Goal: Task Accomplishment & Management: Use online tool/utility

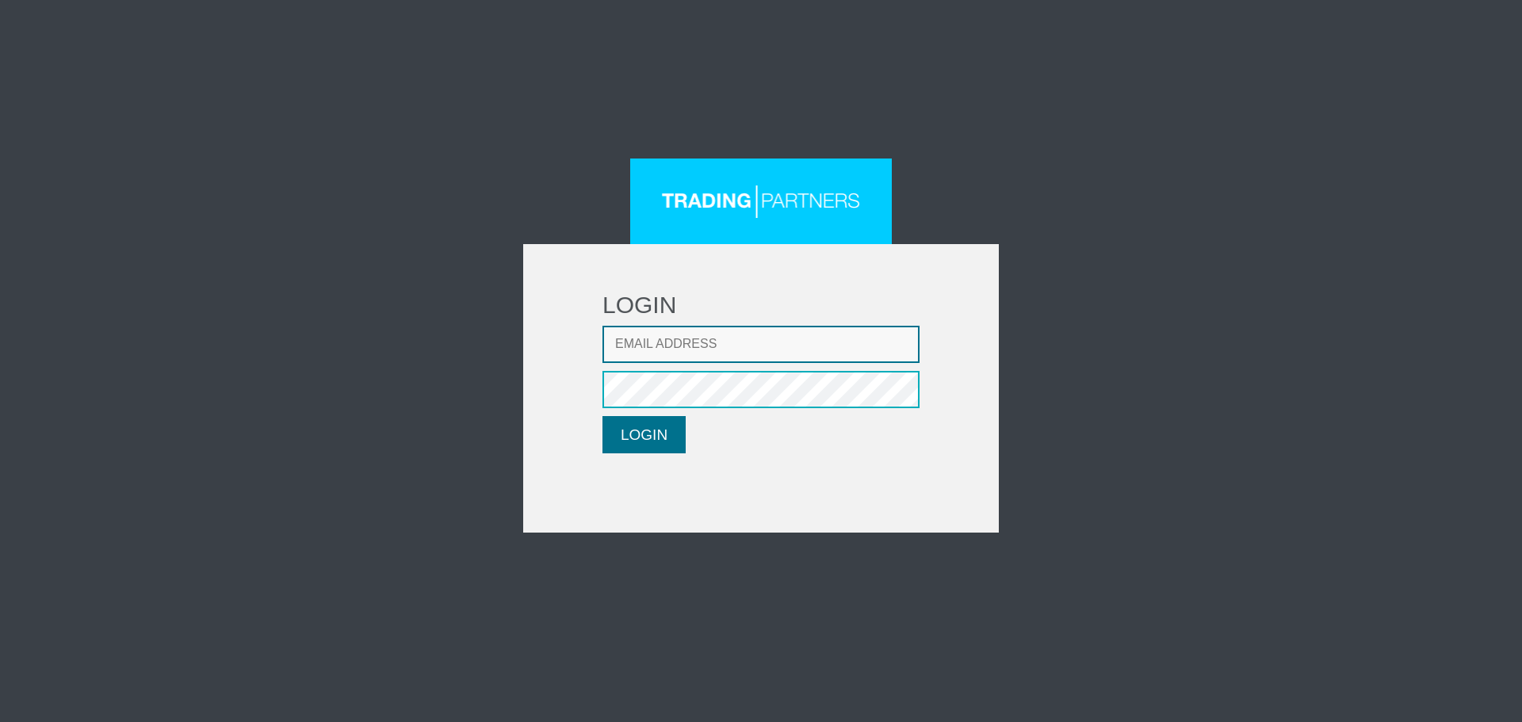
type input "LMatthaiou@fxcess.com"
click at [650, 433] on button "LOGIN" at bounding box center [644, 434] width 83 height 37
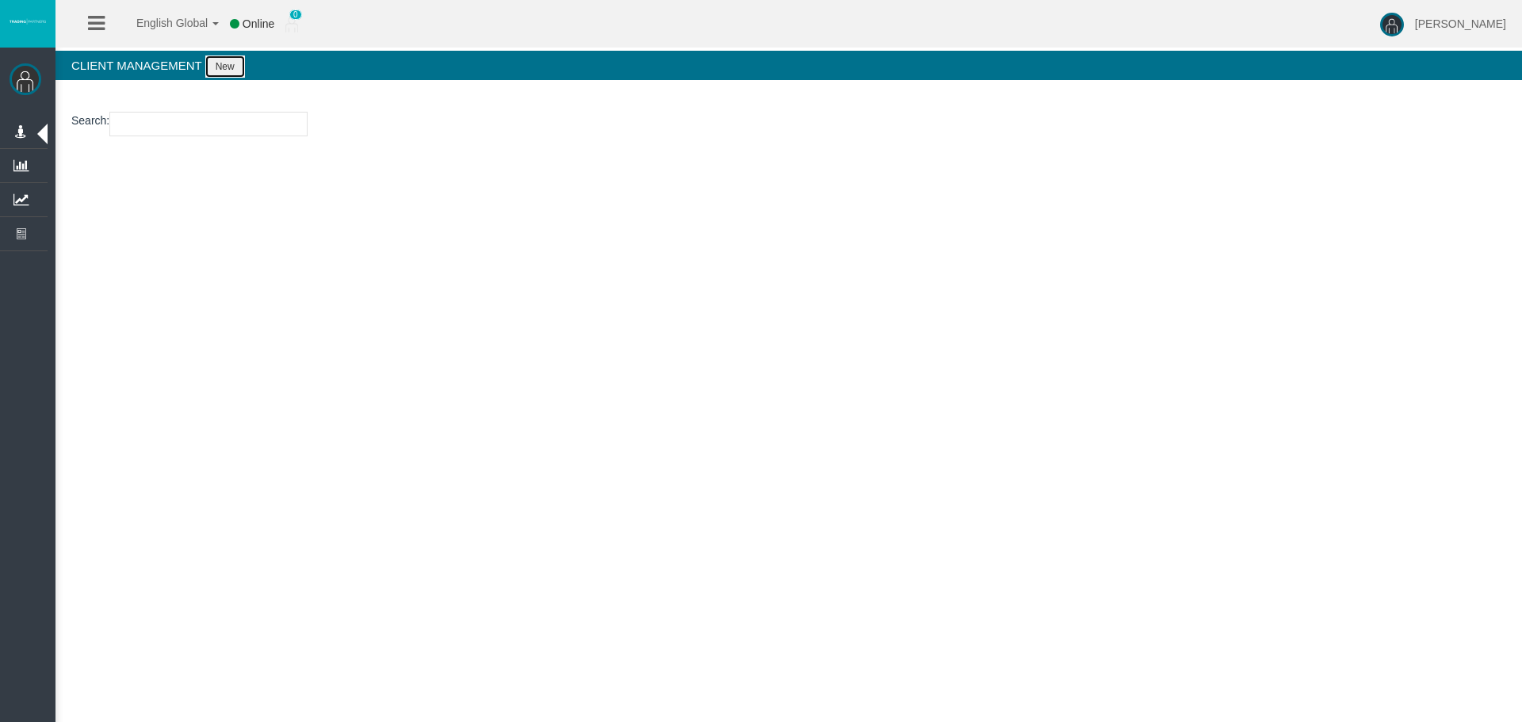
click at [235, 69] on button "New" at bounding box center [225, 66] width 40 height 22
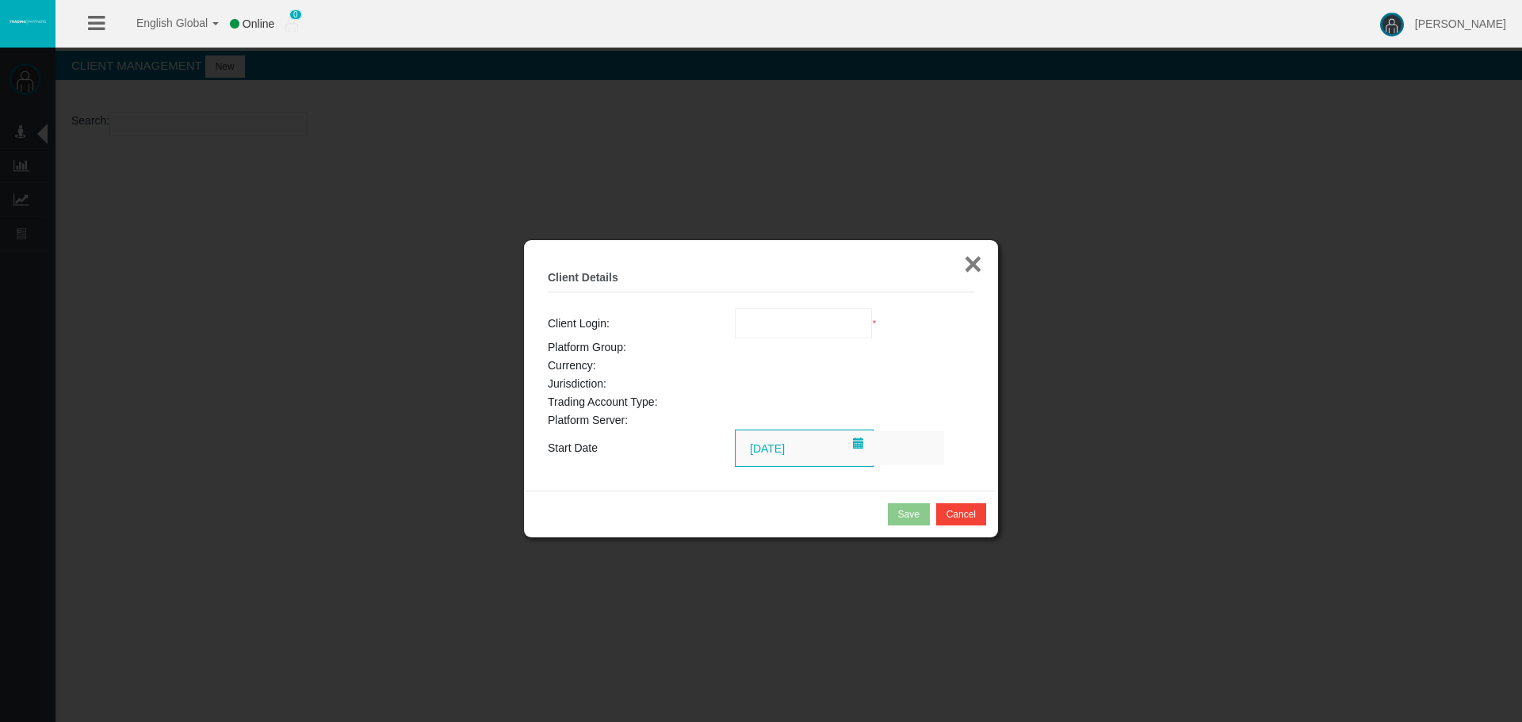
click at [969, 264] on button "×" at bounding box center [973, 264] width 18 height 32
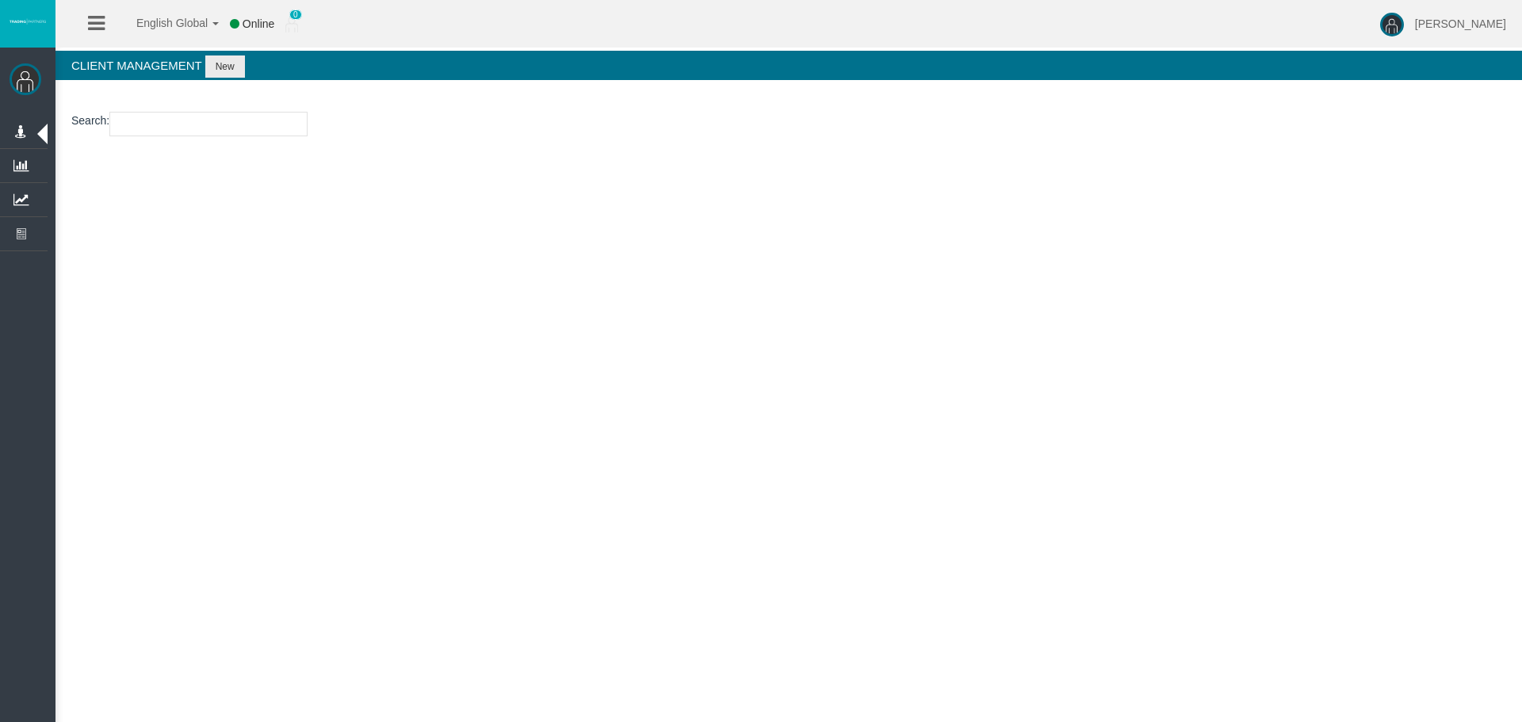
drag, startPoint x: 400, startPoint y: 362, endPoint x: 78, endPoint y: 279, distance: 332.3
click at [384, 361] on div "English Global 简体中文 English Global 日本語 한국어 Online 0 [PERSON_NAME] Help Log Out …" at bounding box center [761, 361] width 1522 height 722
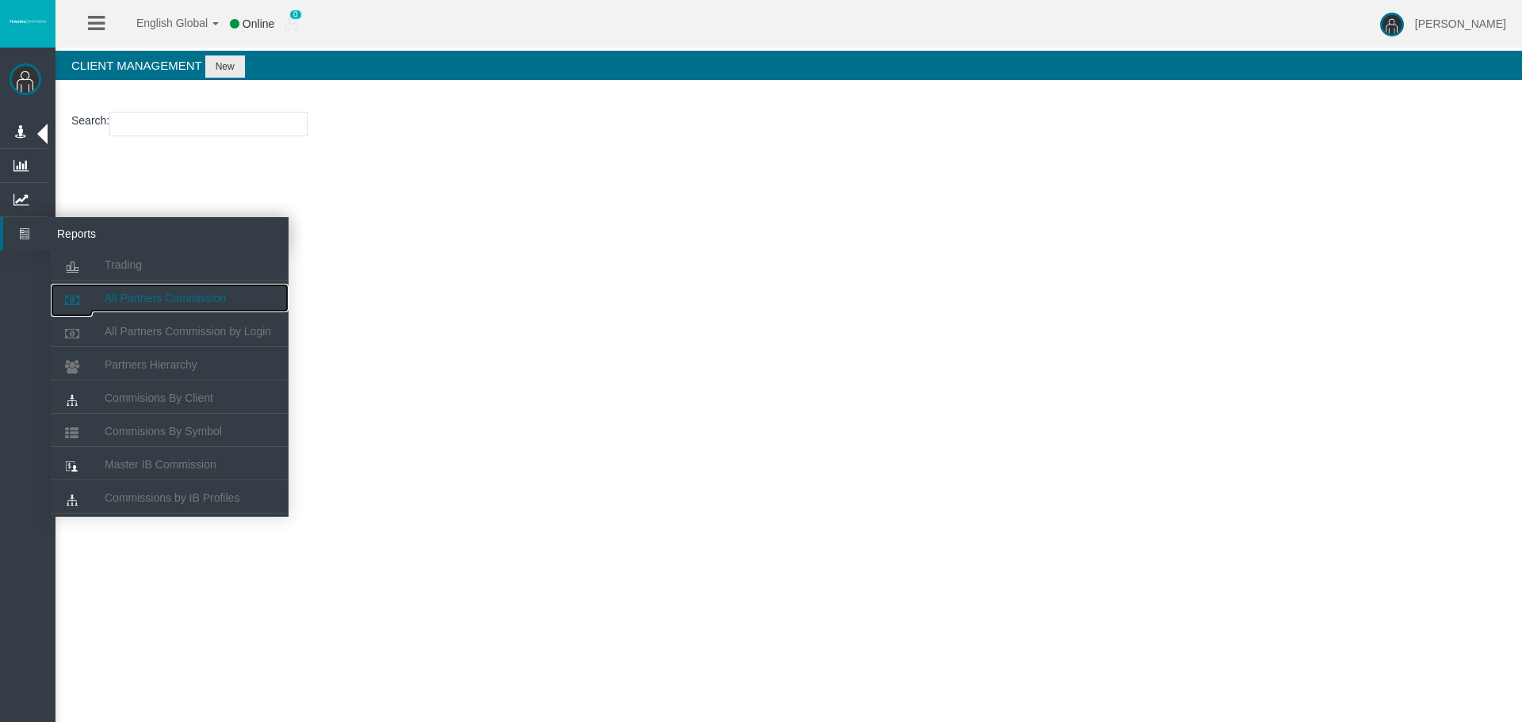
click at [133, 289] on link "All Partners Commission" at bounding box center [170, 298] width 238 height 29
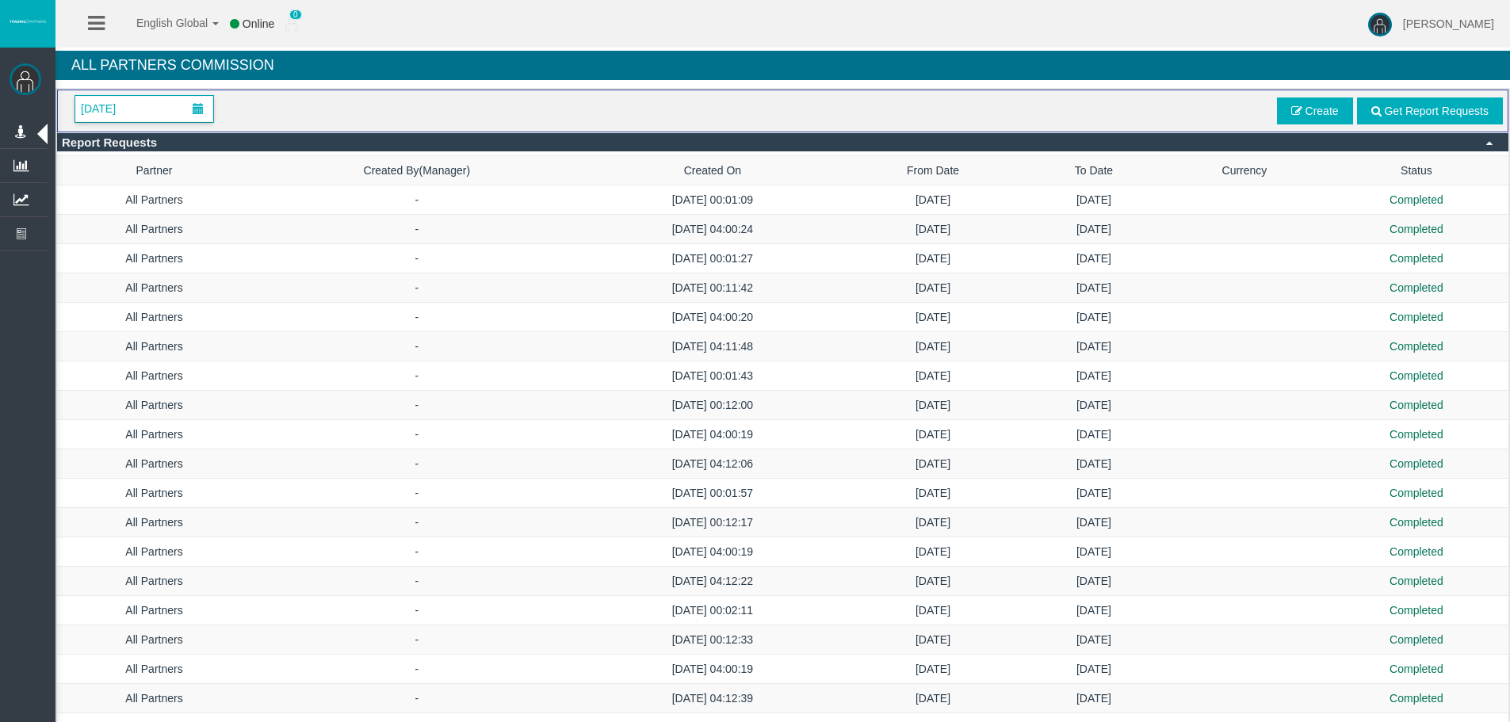
click at [181, 116] on span "[DATE]" at bounding box center [144, 109] width 138 height 26
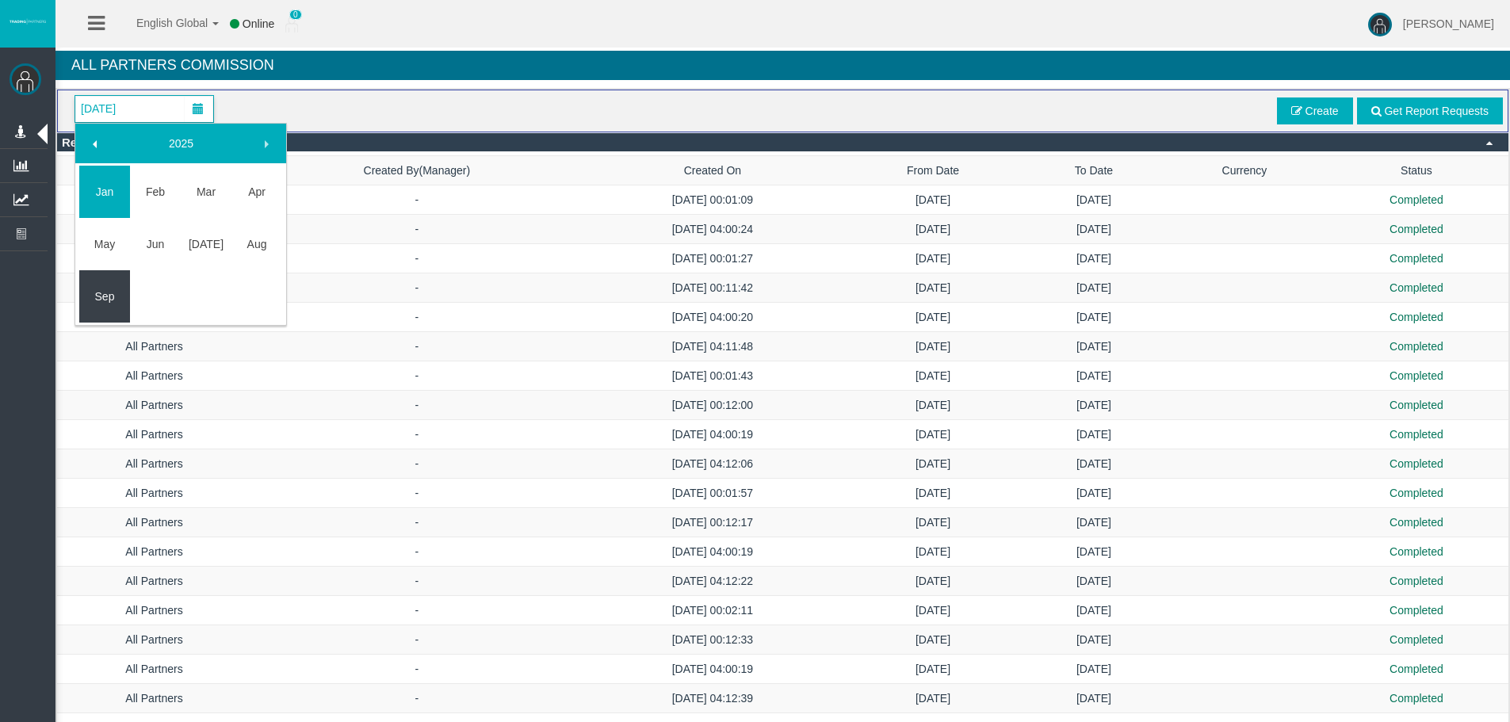
click at [98, 288] on link "Sep" at bounding box center [104, 296] width 51 height 29
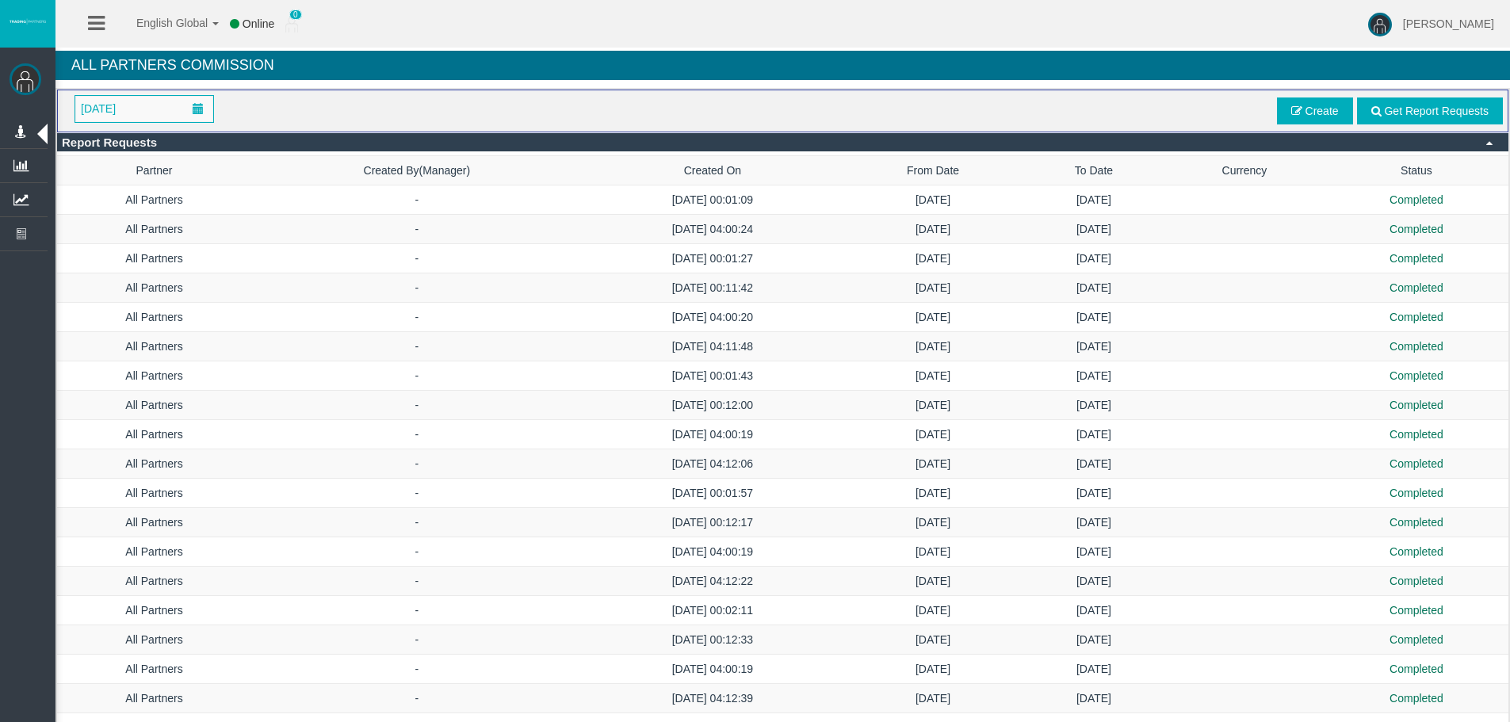
click at [184, 104] on span at bounding box center [198, 109] width 29 height 25
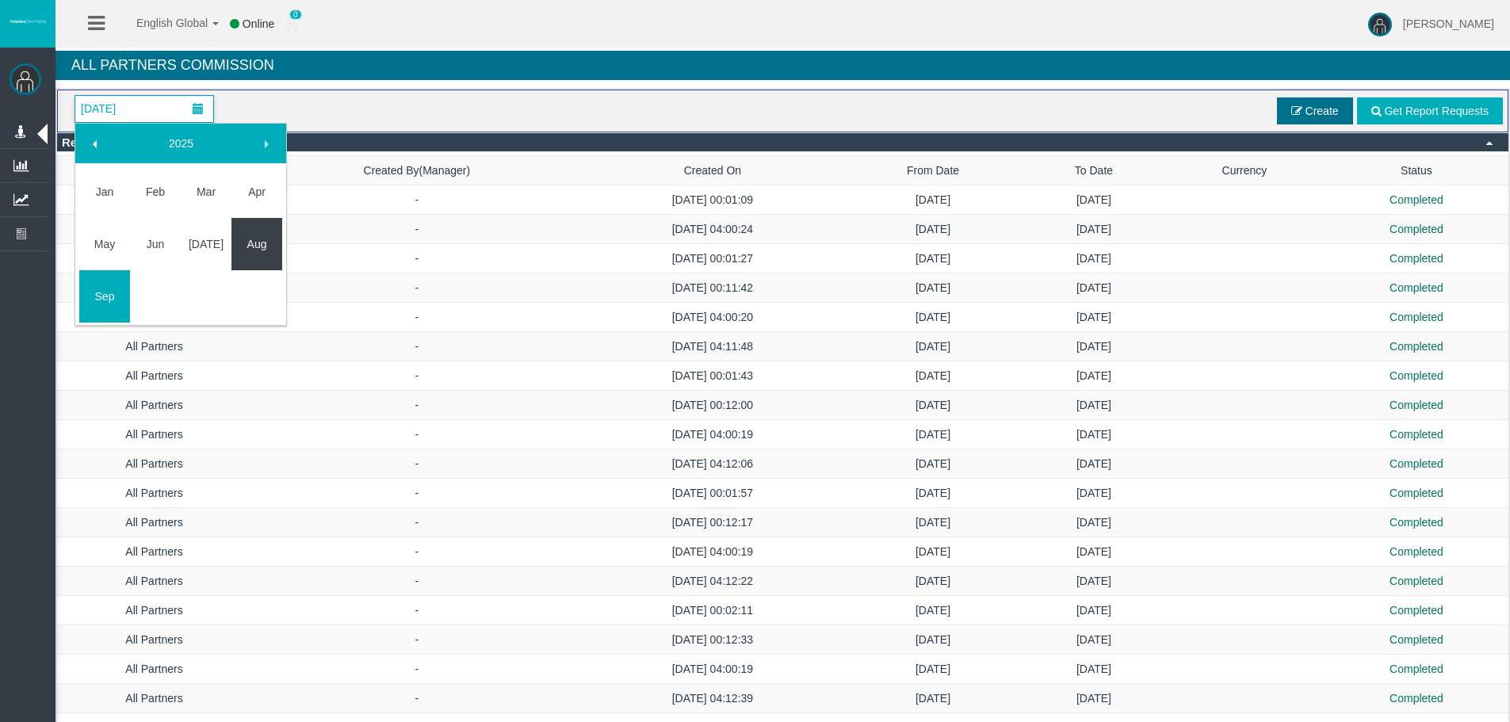
drag, startPoint x: 270, startPoint y: 241, endPoint x: 1285, endPoint y: 104, distance: 1024.9
click at [269, 241] on link "Aug" at bounding box center [257, 244] width 51 height 29
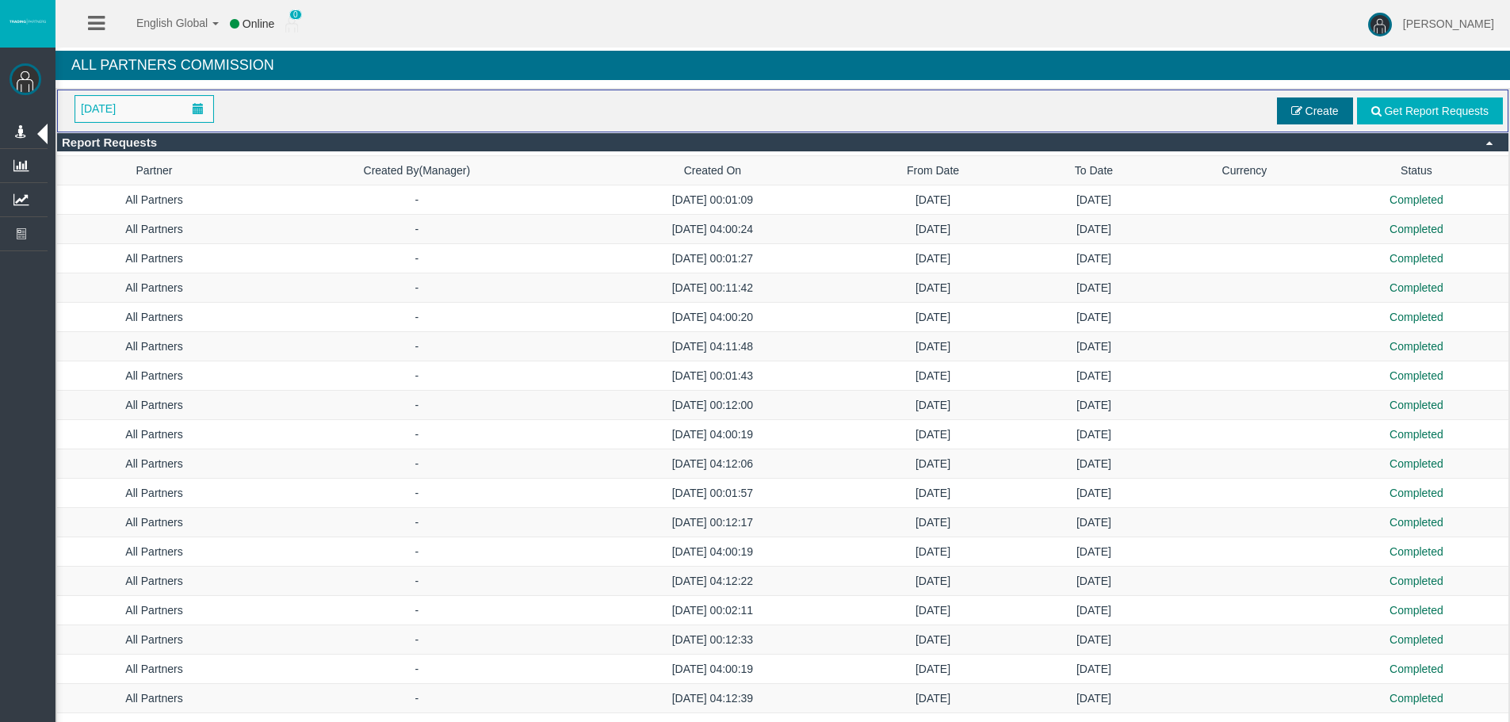
click at [1284, 113] on span "Create" at bounding box center [1315, 111] width 76 height 27
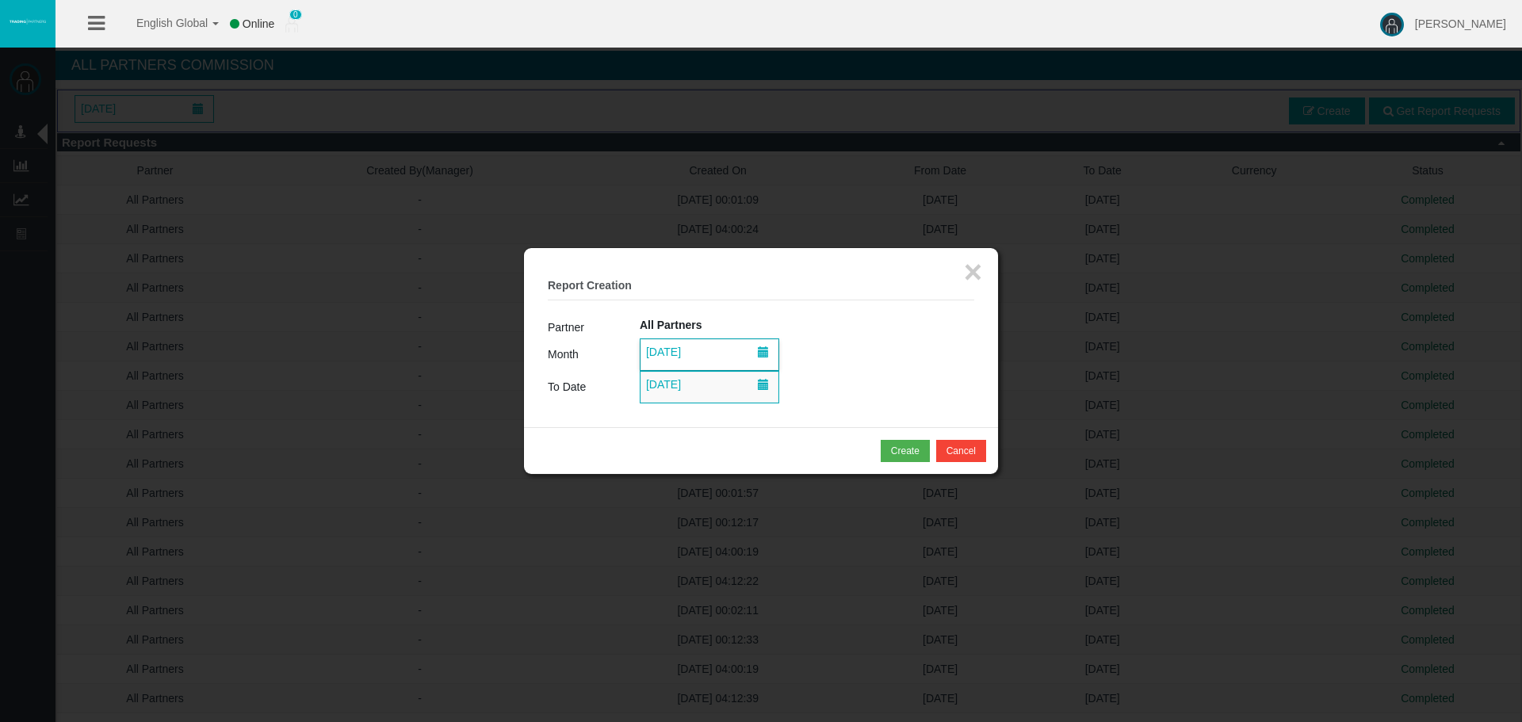
click at [744, 354] on span "[DATE]" at bounding box center [710, 354] width 138 height 31
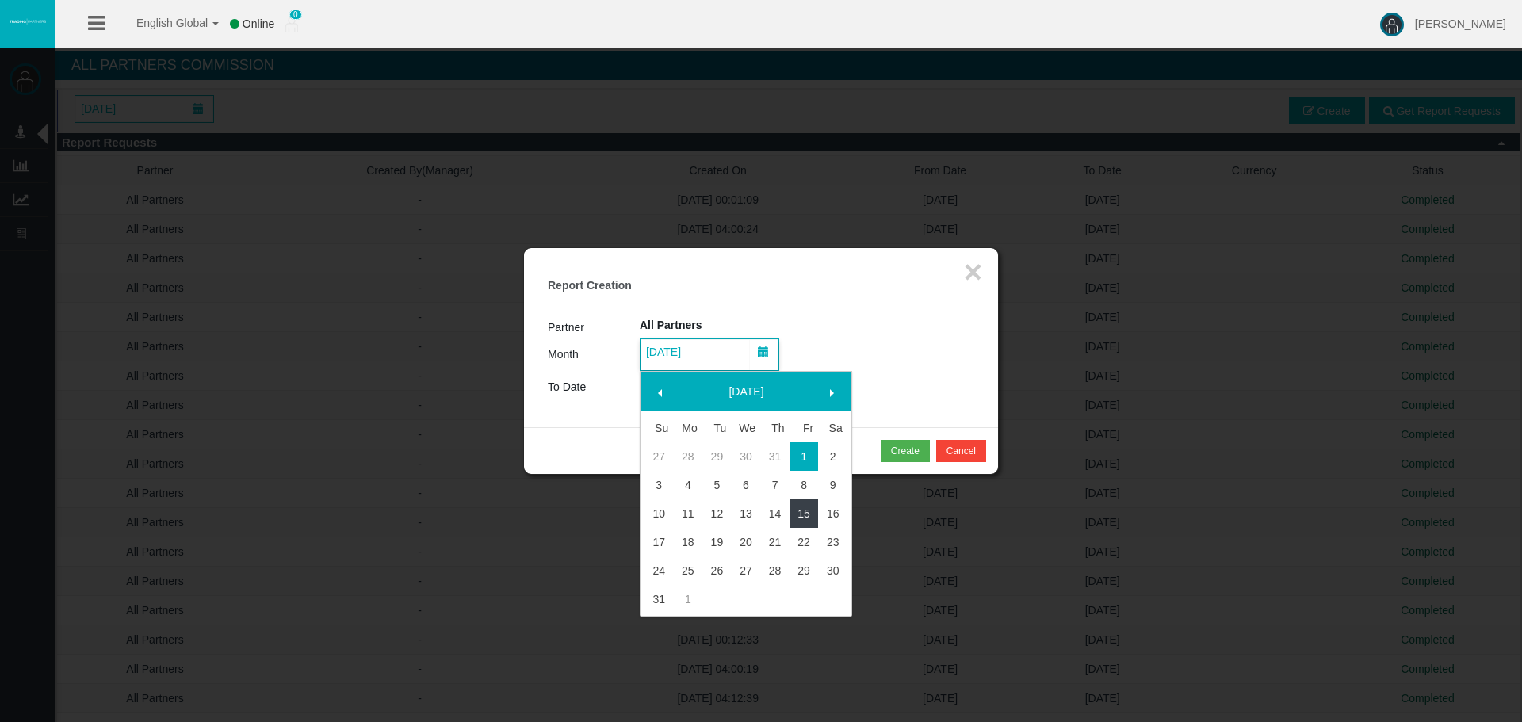
click at [825, 511] on link "16" at bounding box center [832, 513] width 29 height 29
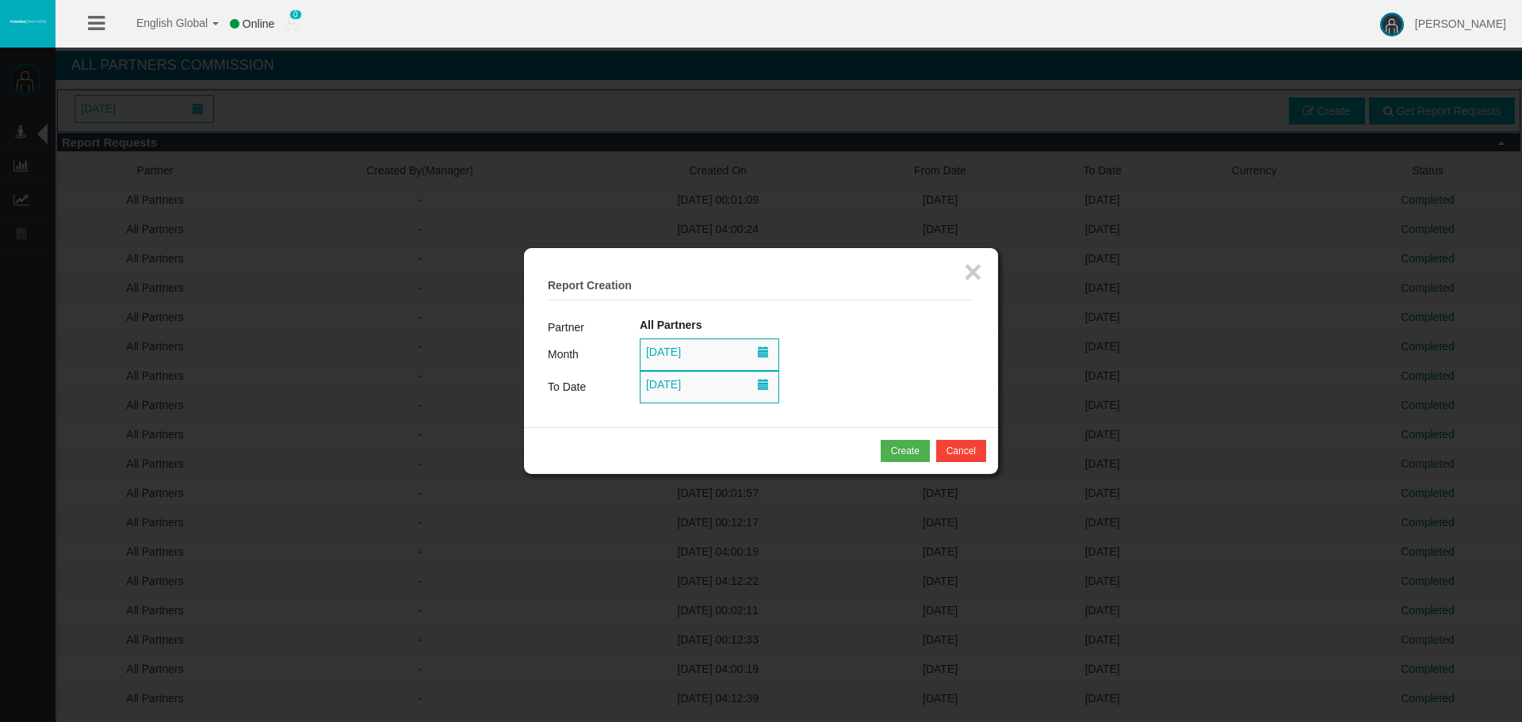
click at [819, 332] on td "All Partners" at bounding box center [807, 327] width 335 height 22
drag, startPoint x: 915, startPoint y: 458, endPoint x: 920, endPoint y: 435, distance: 23.5
click at [916, 459] on button "Create" at bounding box center [905, 451] width 49 height 22
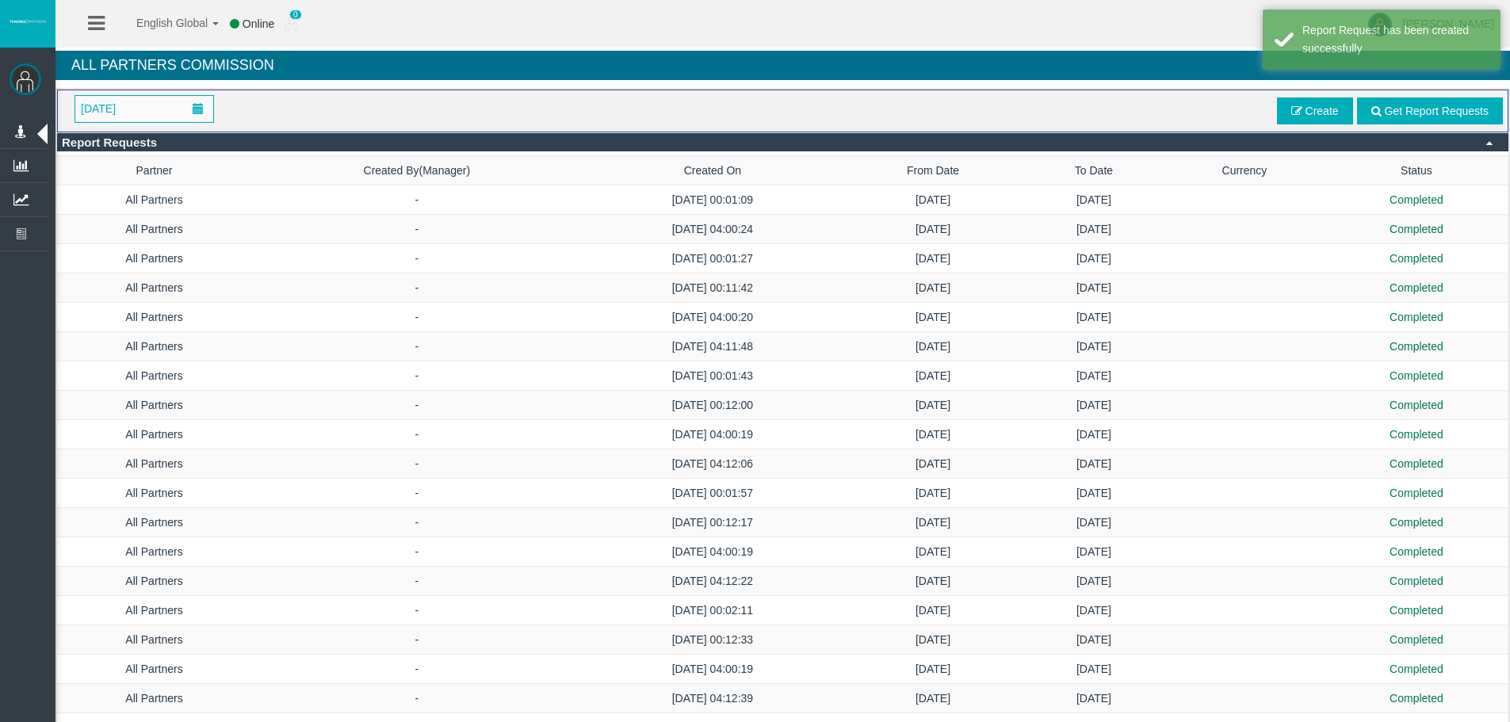
click at [1461, 105] on span "Get Report Requests" at bounding box center [1436, 111] width 105 height 13
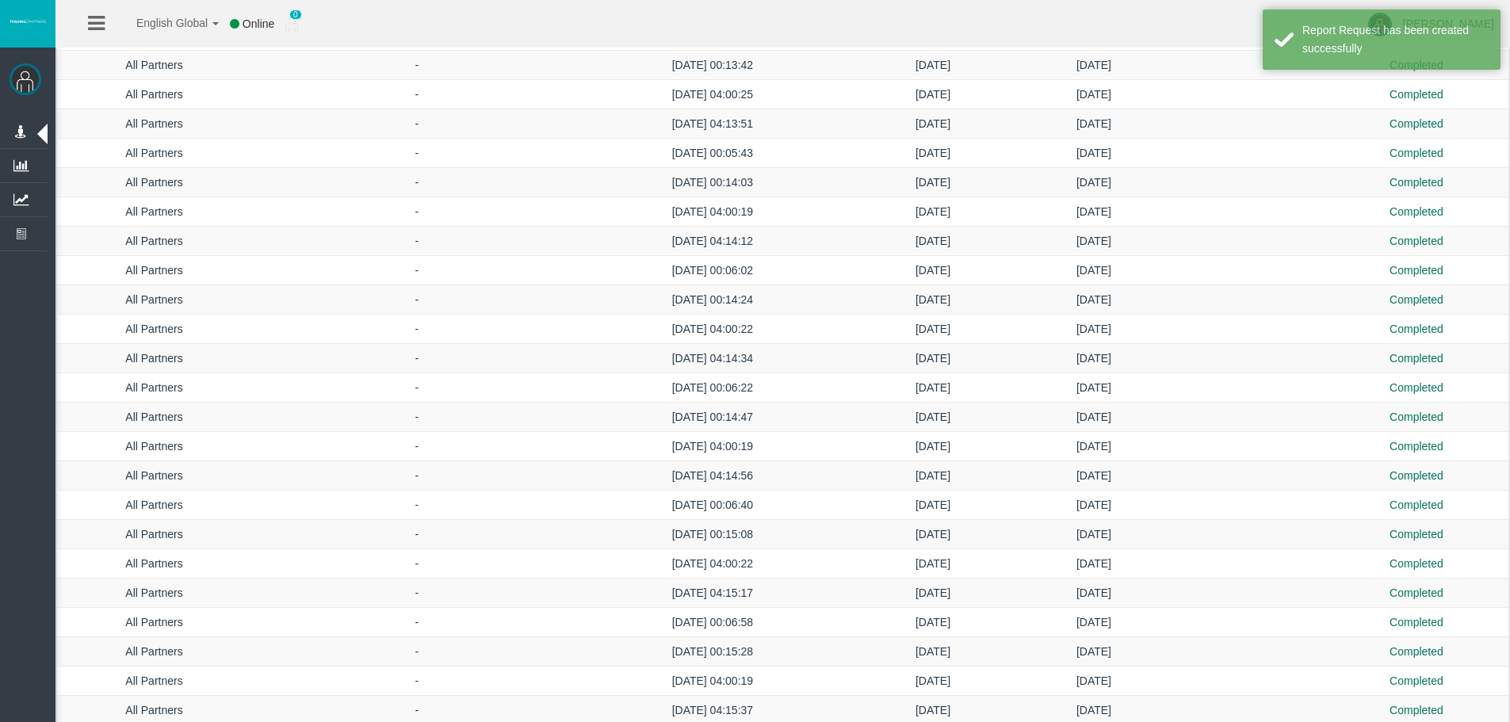
scroll to position [3269, 0]
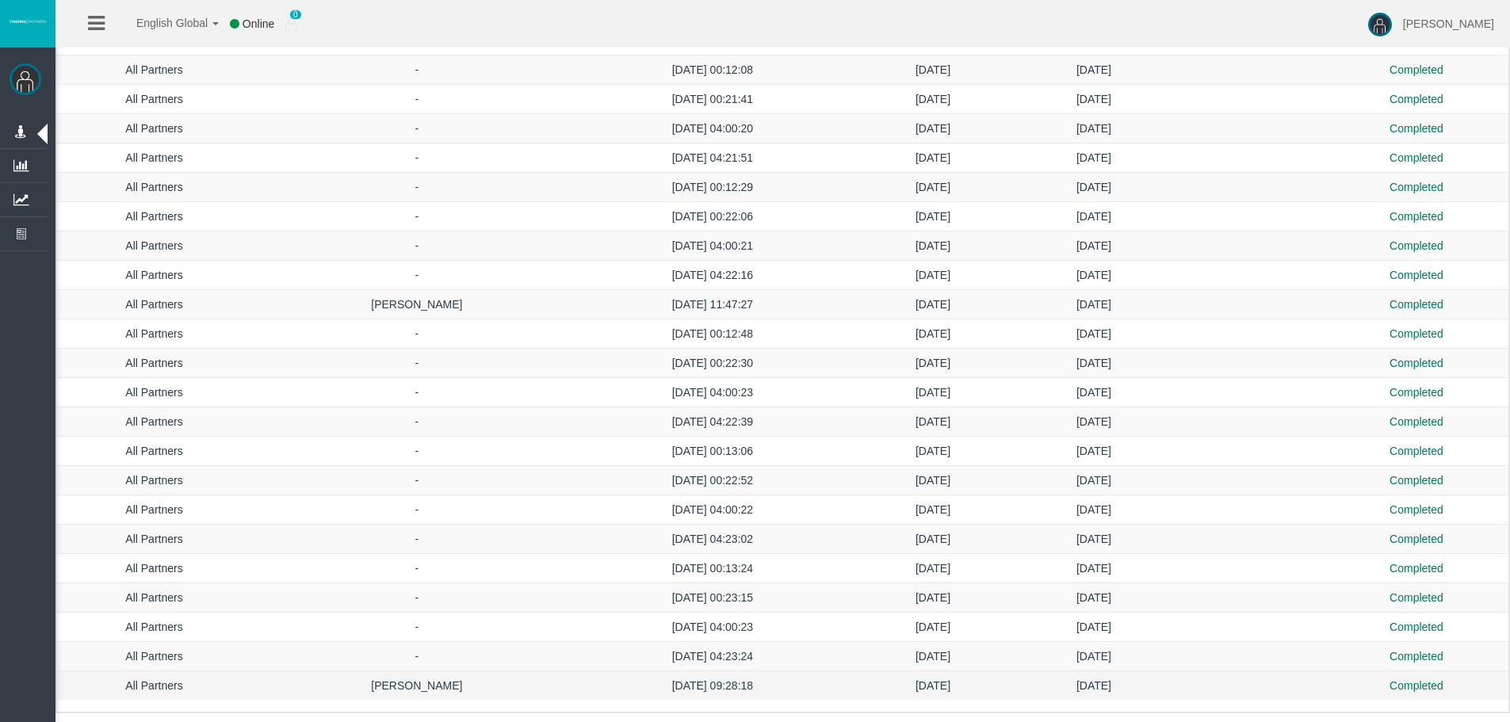
click at [1154, 684] on td "[DATE]" at bounding box center [1094, 686] width 141 height 29
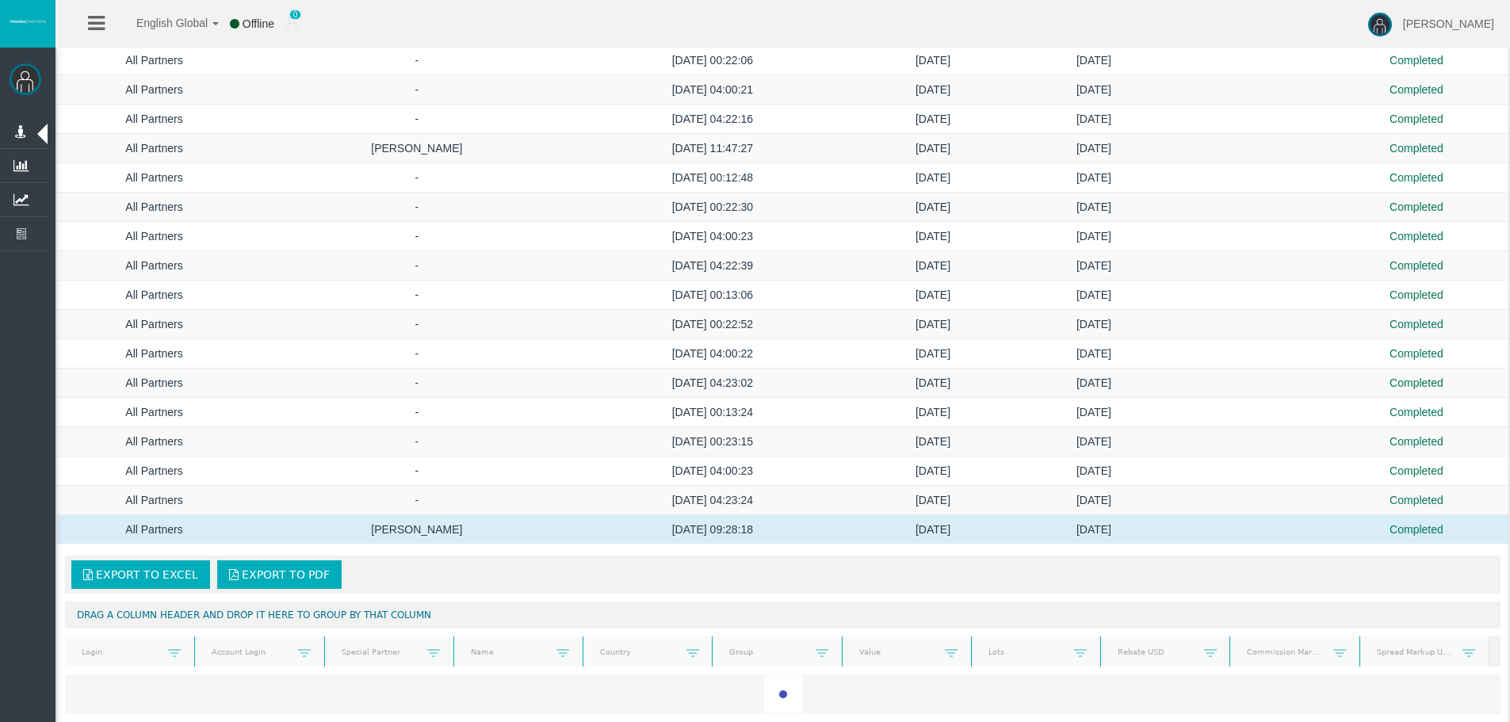
scroll to position [3519, 0]
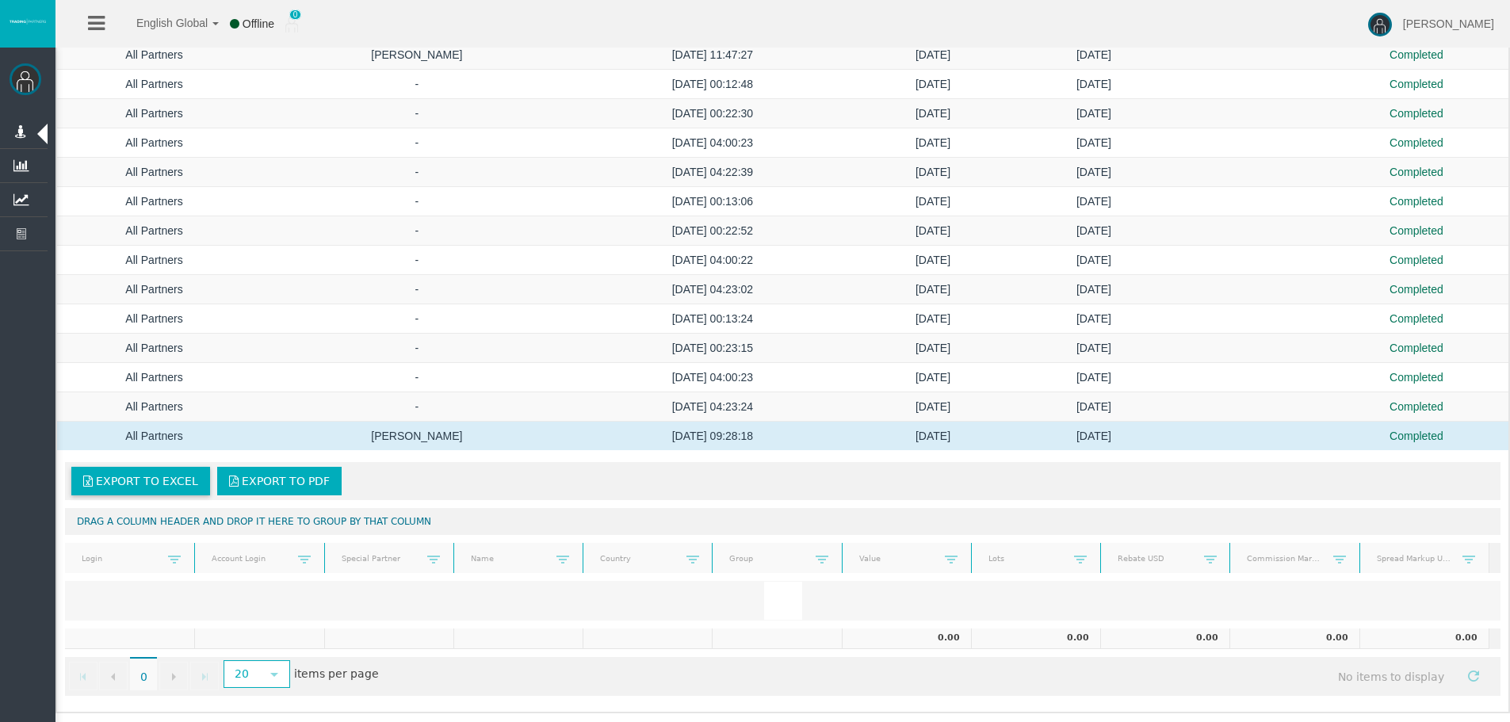
click at [189, 486] on span "Export to Excel" at bounding box center [147, 481] width 102 height 13
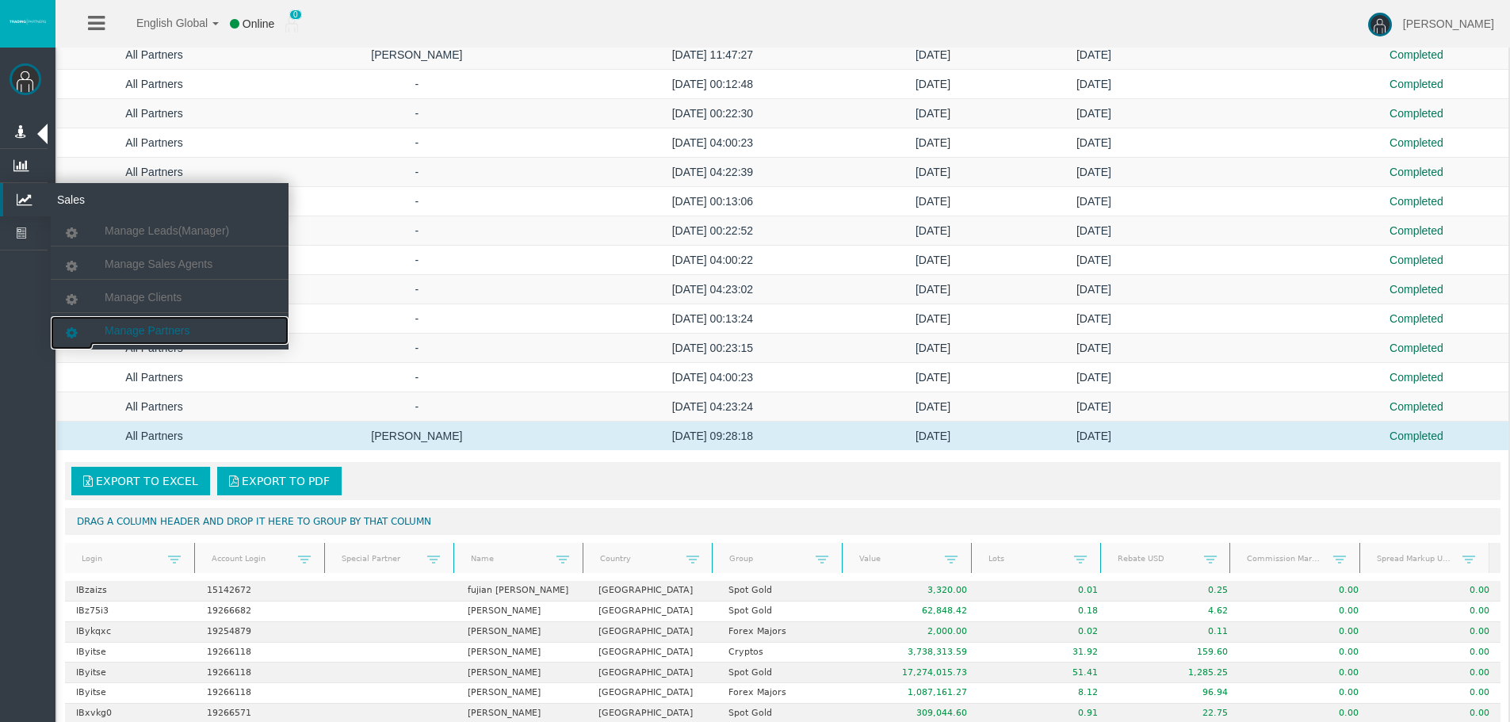
click at [185, 324] on span "Manage Partners" at bounding box center [147, 330] width 85 height 13
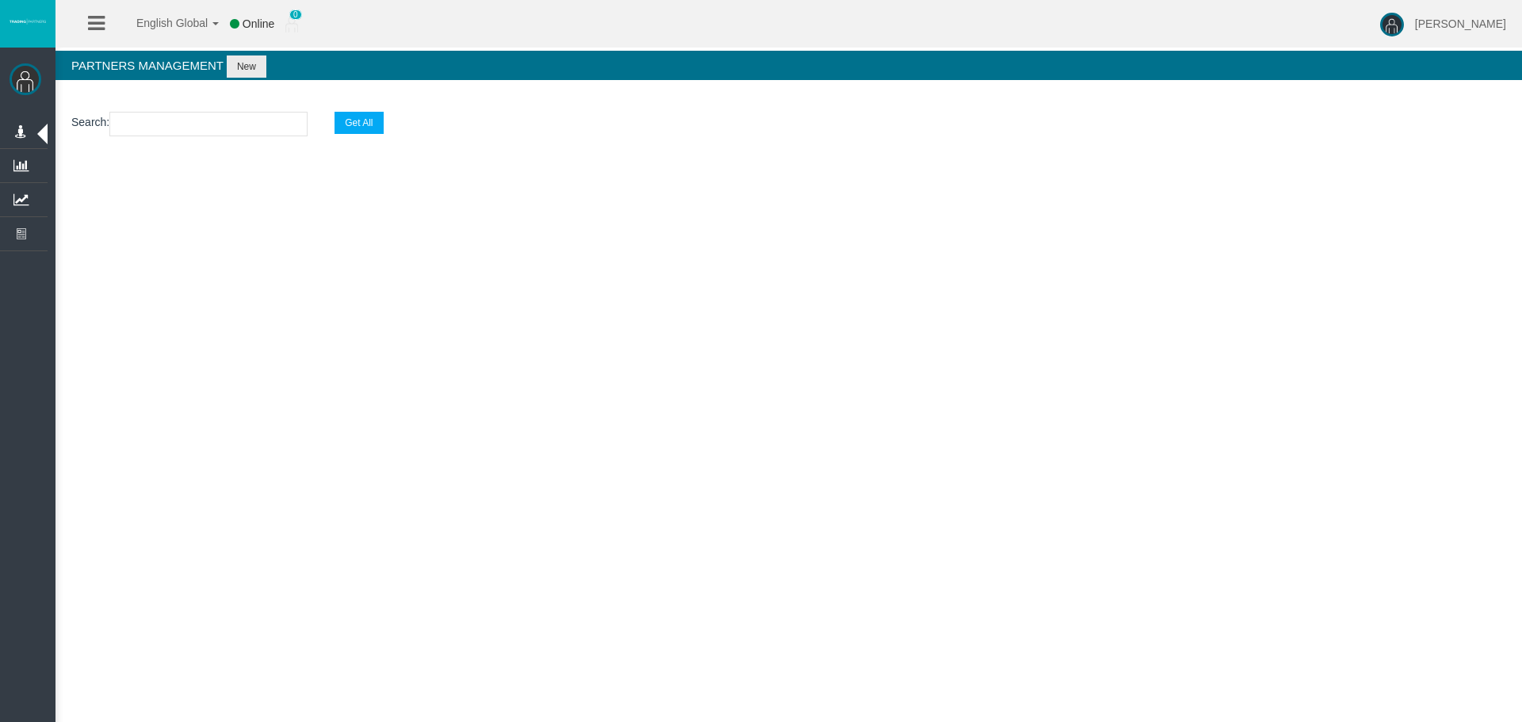
click at [218, 98] on section "Search : Get All" at bounding box center [788, 128] width 1467 height 64
paste input "IBuvhk7"
click at [218, 124] on input "text" at bounding box center [208, 124] width 198 height 25
type input "IBuvhk7"
drag, startPoint x: 196, startPoint y: 251, endPoint x: 454, endPoint y: 266, distance: 258.1
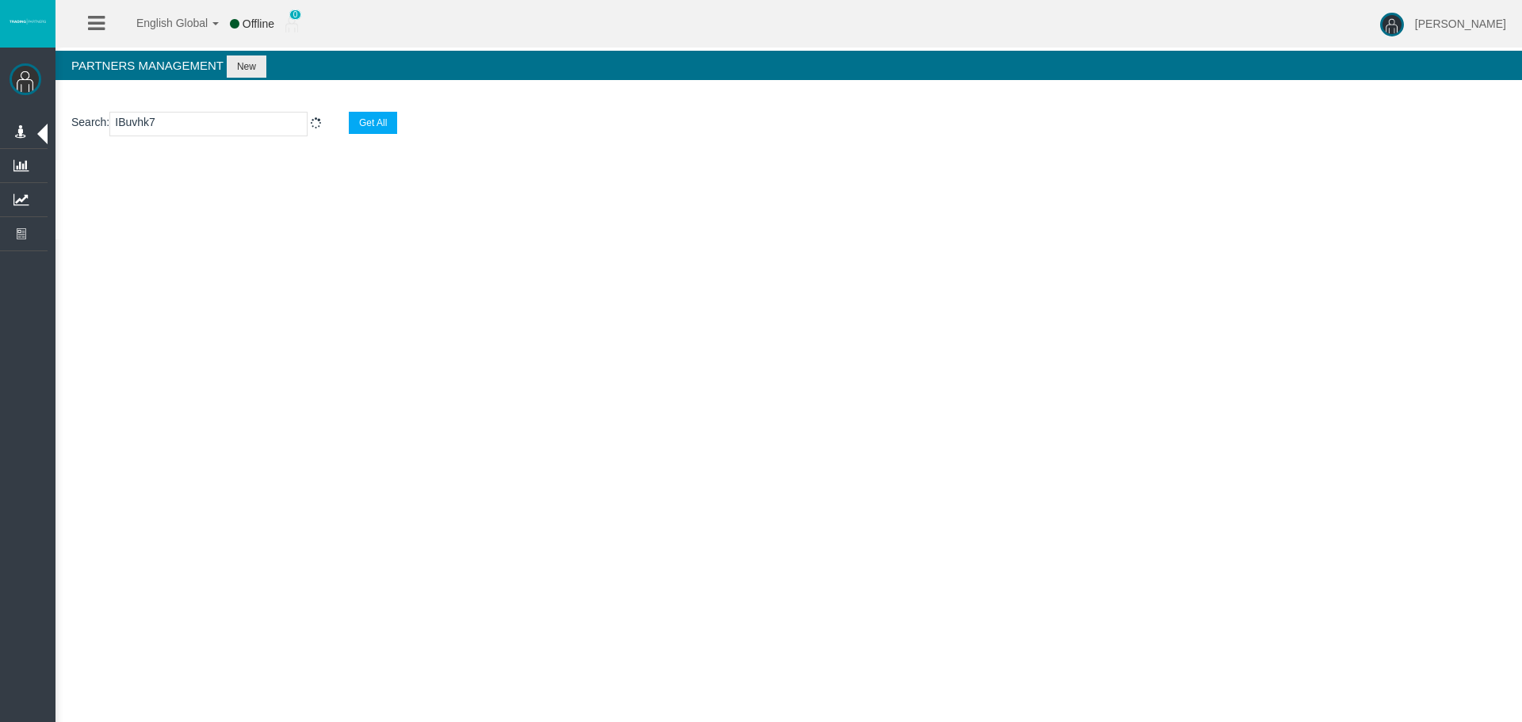
click at [212, 252] on div "English Global 简体中文 English Global 日本語 한국어 Offline 0 [PERSON_NAME] Help Log Out…" at bounding box center [761, 361] width 1522 height 722
select select "25"
drag, startPoint x: 699, startPoint y: 266, endPoint x: 935, endPoint y: 253, distance: 236.7
click at [699, 266] on div at bounding box center [788, 250] width 1467 height 181
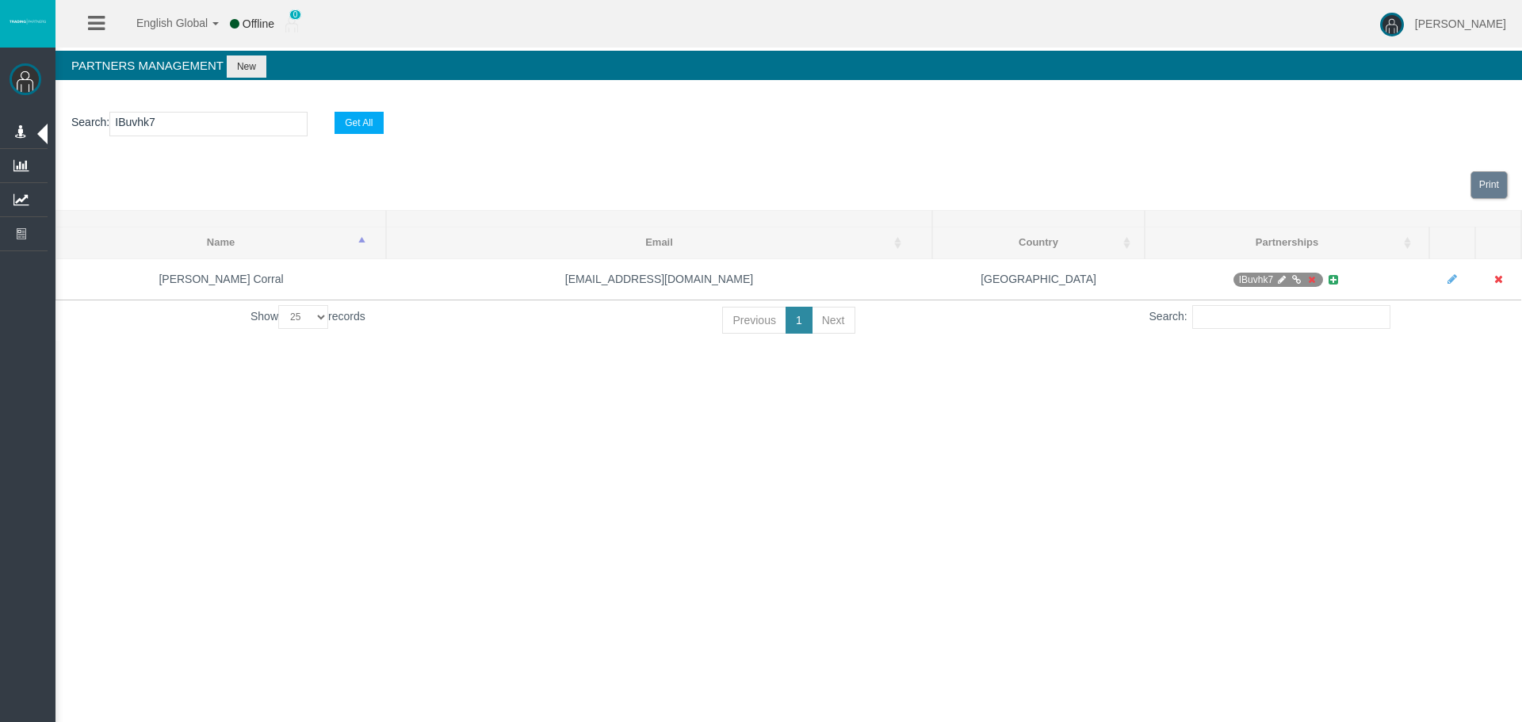
click at [935, 253] on div at bounding box center [788, 250] width 1467 height 181
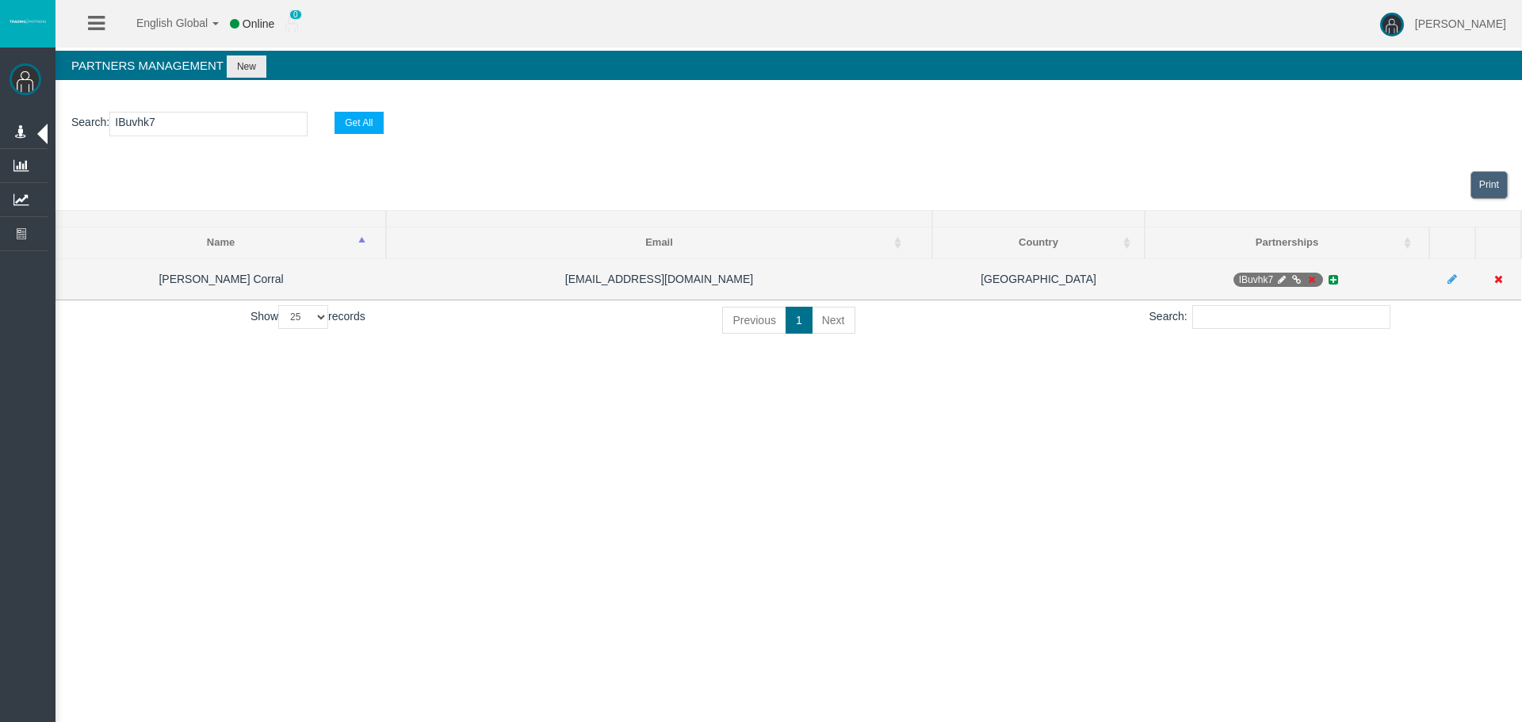
click at [1286, 277] on icon at bounding box center [1282, 280] width 12 height 10
select select "0"
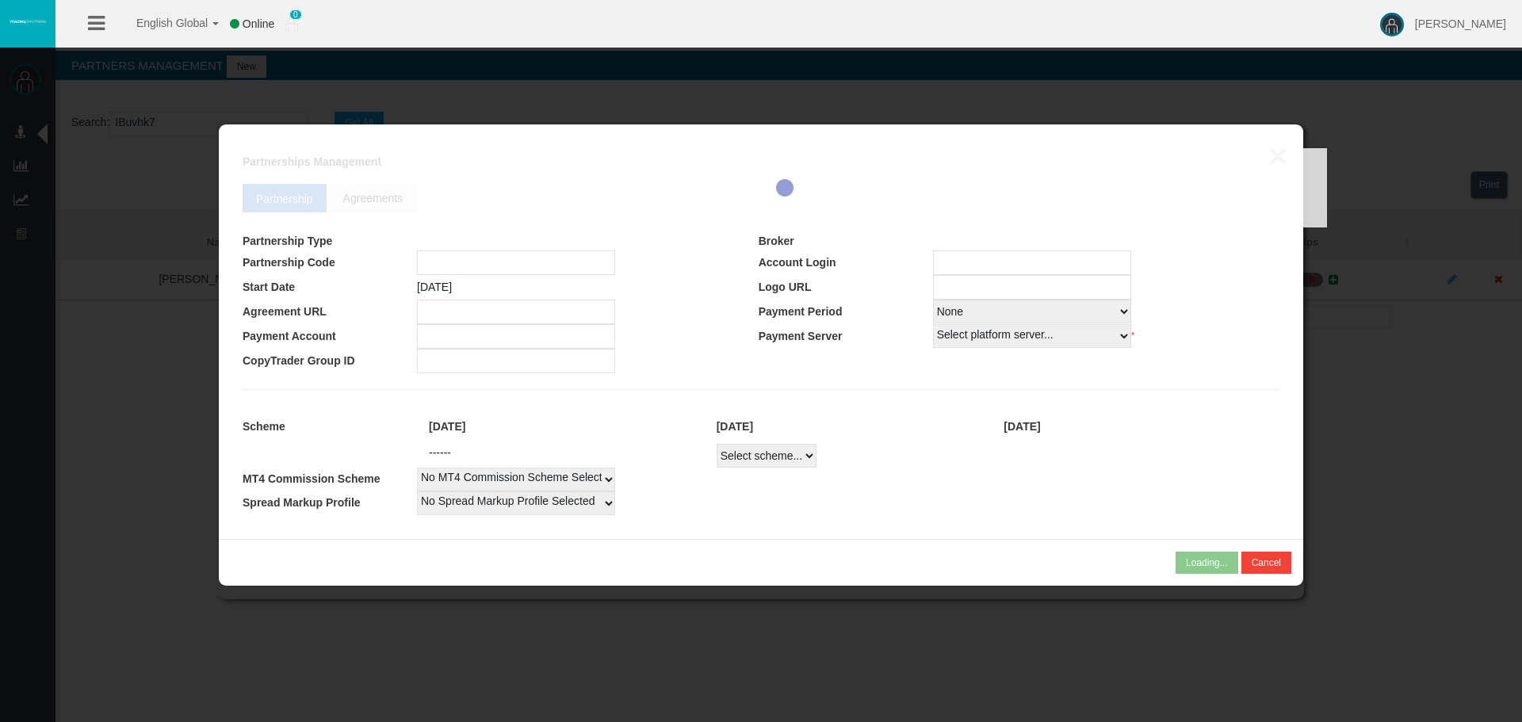
type input "IBuvhk7"
type input "15157264"
select select "1"
type input "15157264"
select select "1"
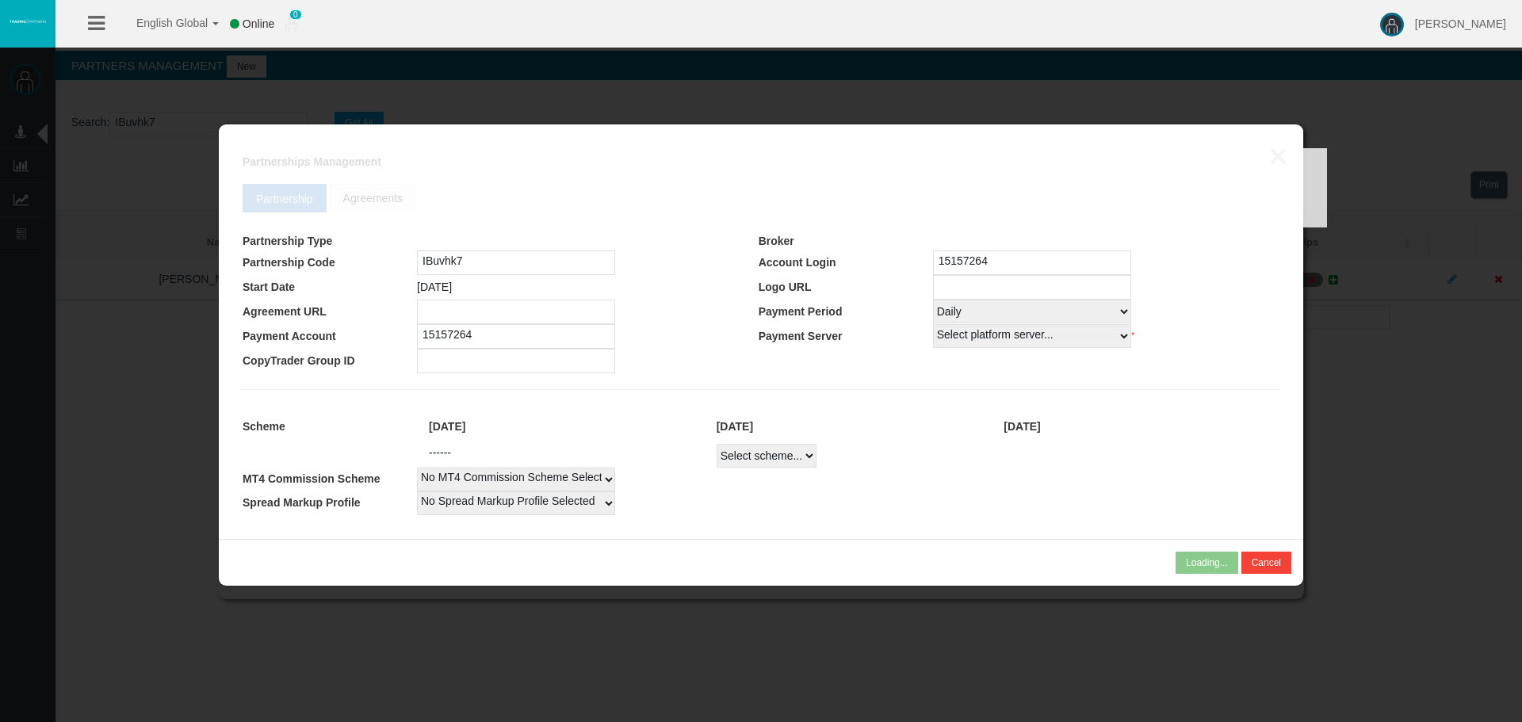
select select
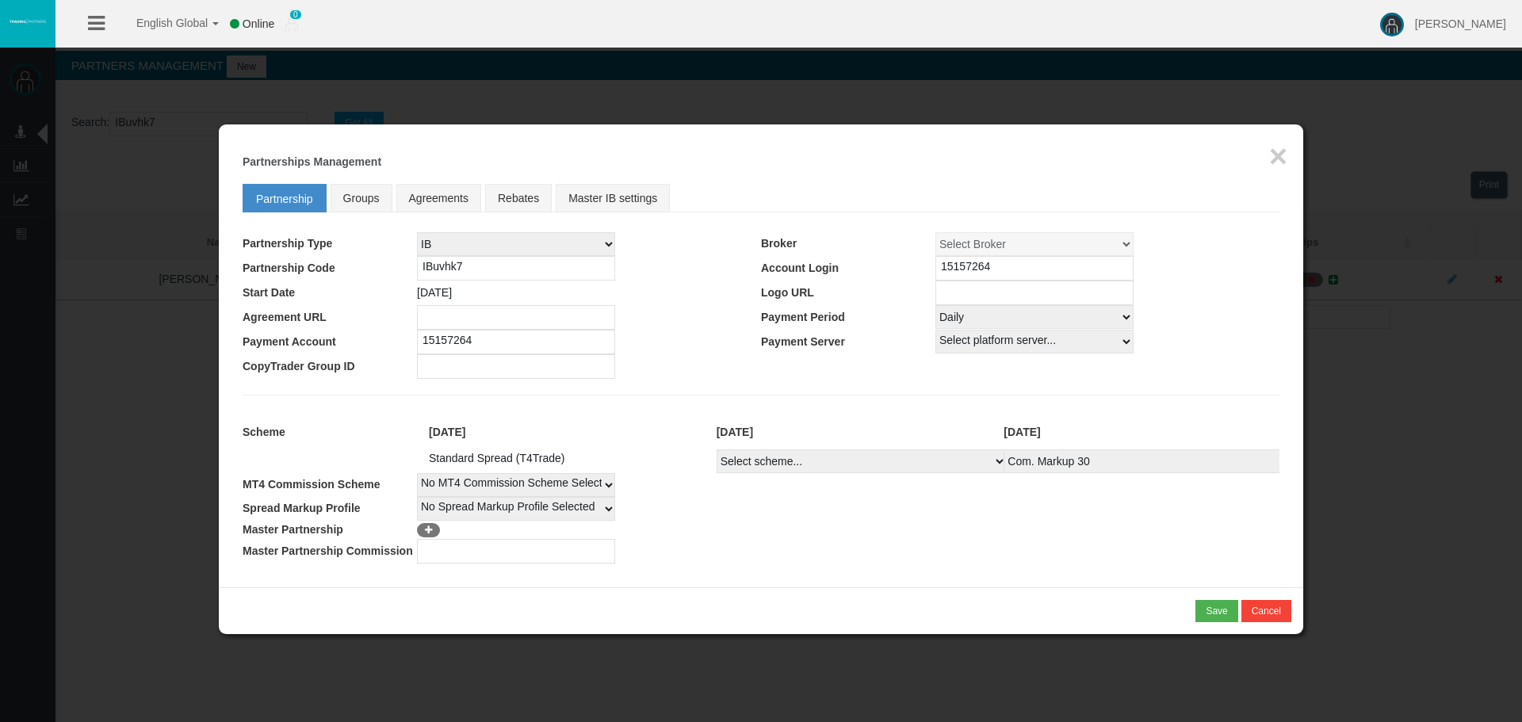
click at [963, 557] on td at bounding box center [848, 551] width 863 height 25
click at [1054, 549] on td at bounding box center [848, 551] width 863 height 25
click at [1224, 373] on td at bounding box center [1020, 366] width 519 height 25
click at [1246, 340] on td "Select platform server... MT4 Live1 CopyTrader Demo AmazingTick-Live01 AmazingT…" at bounding box center [1108, 342] width 344 height 25
click at [1239, 362] on td at bounding box center [1020, 366] width 519 height 25
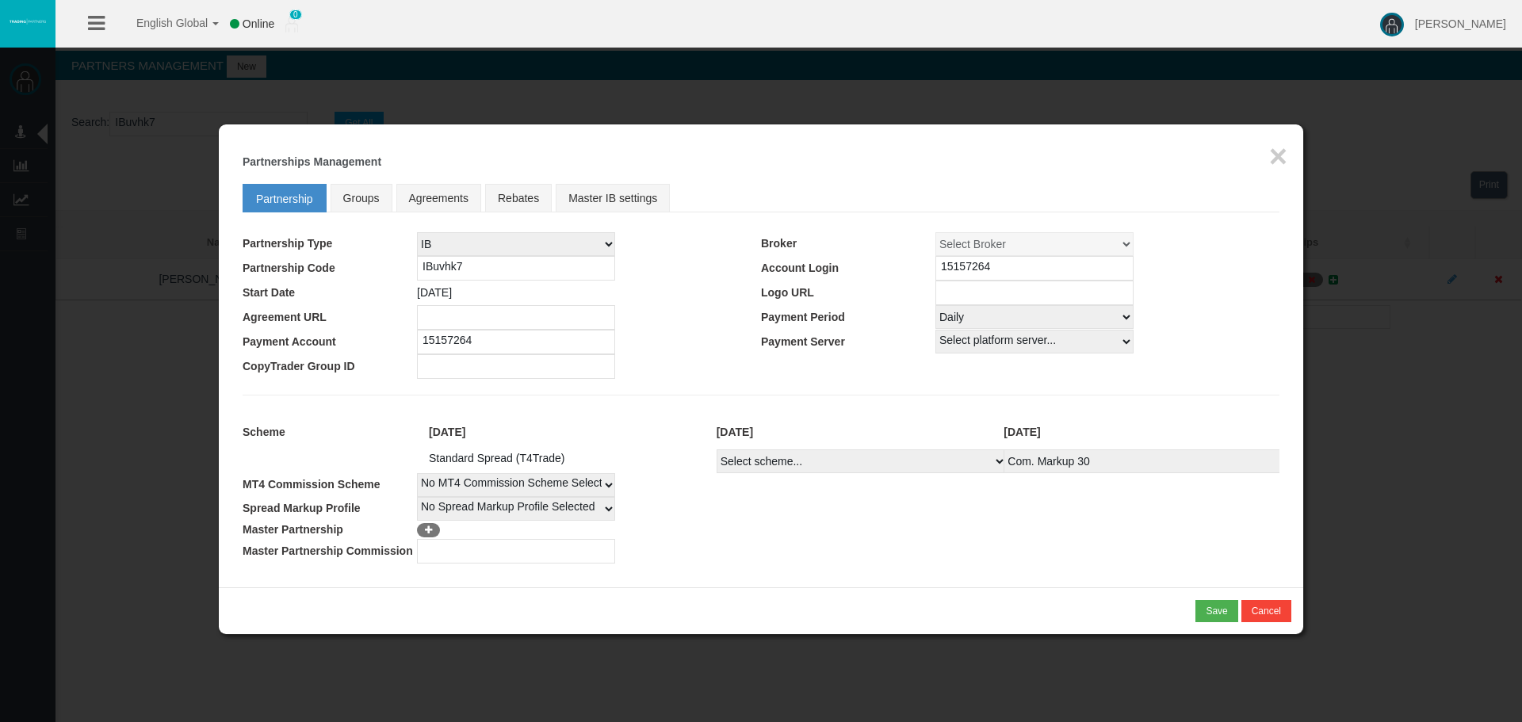
click at [1239, 362] on td at bounding box center [1020, 366] width 519 height 25
click at [771, 545] on td at bounding box center [848, 551] width 863 height 25
click at [449, 271] on input "IBuvhk7" at bounding box center [516, 268] width 198 height 25
click at [1277, 156] on button "×" at bounding box center [1278, 156] width 18 height 32
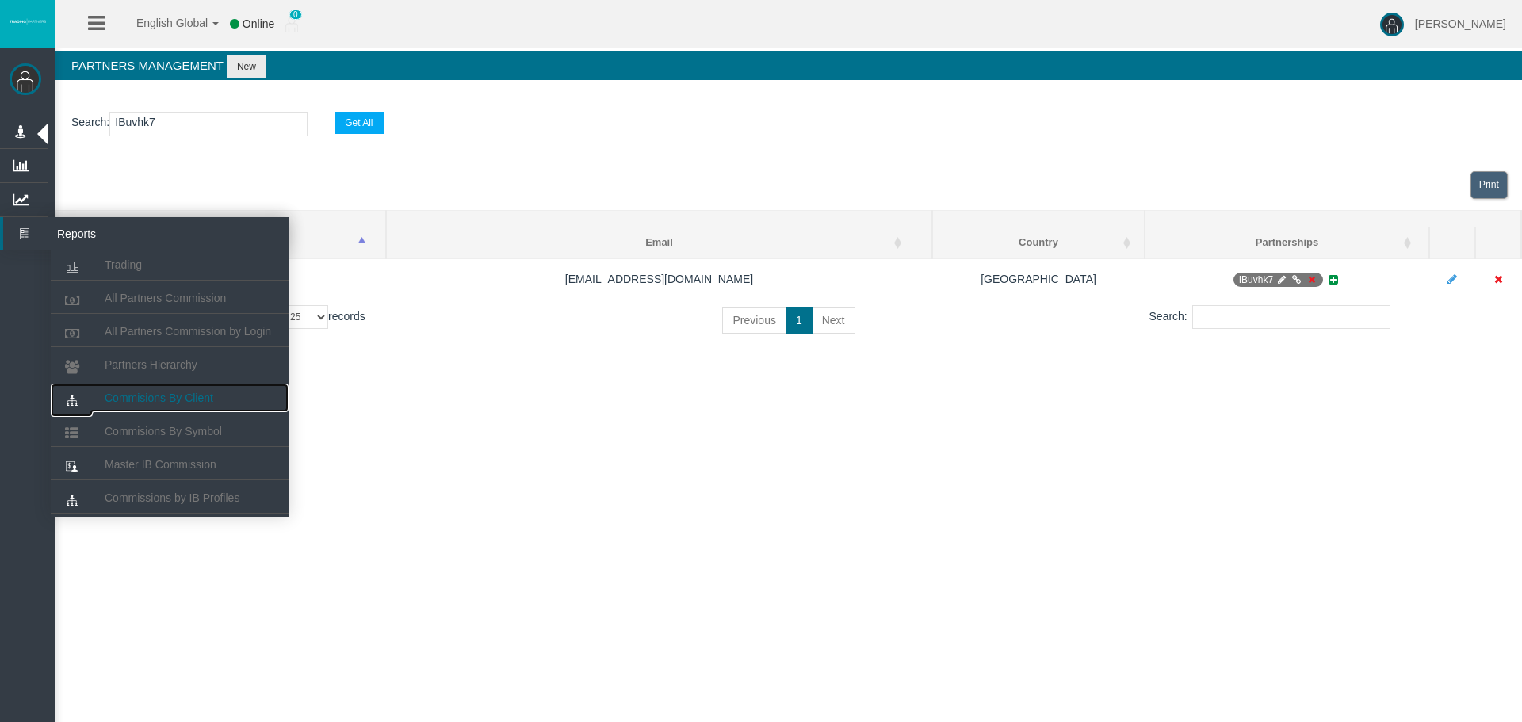
click at [159, 402] on span "Commisions By Client" at bounding box center [159, 398] width 109 height 13
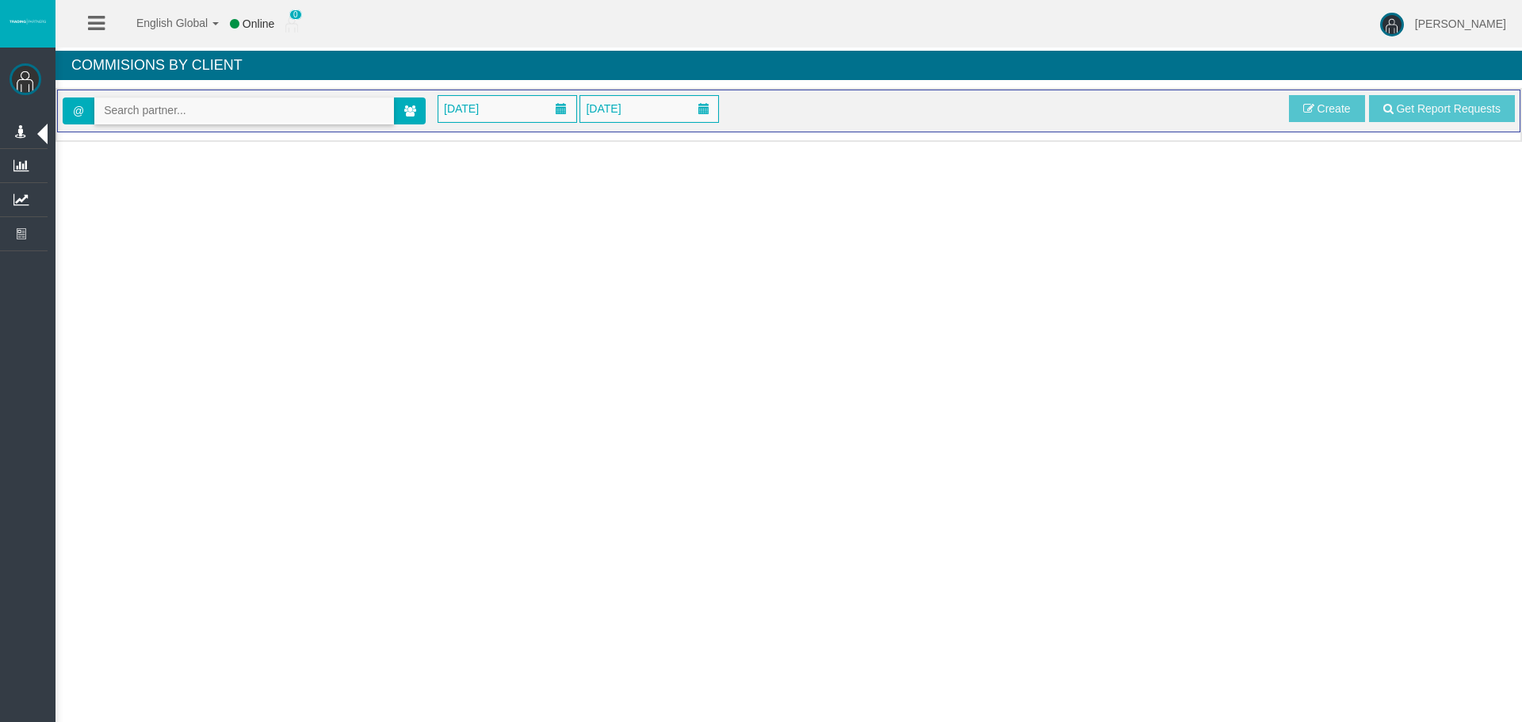
click at [143, 108] on input "text" at bounding box center [244, 110] width 298 height 25
paste input "IBuvhk7"
click at [155, 143] on span "[28638] Alba Puerro Corral" at bounding box center [187, 138] width 167 height 13
type input "[EMAIL_ADDRESS][DOMAIN_NAME]"
click at [484, 106] on span "[DATE]" at bounding box center [461, 109] width 44 height 22
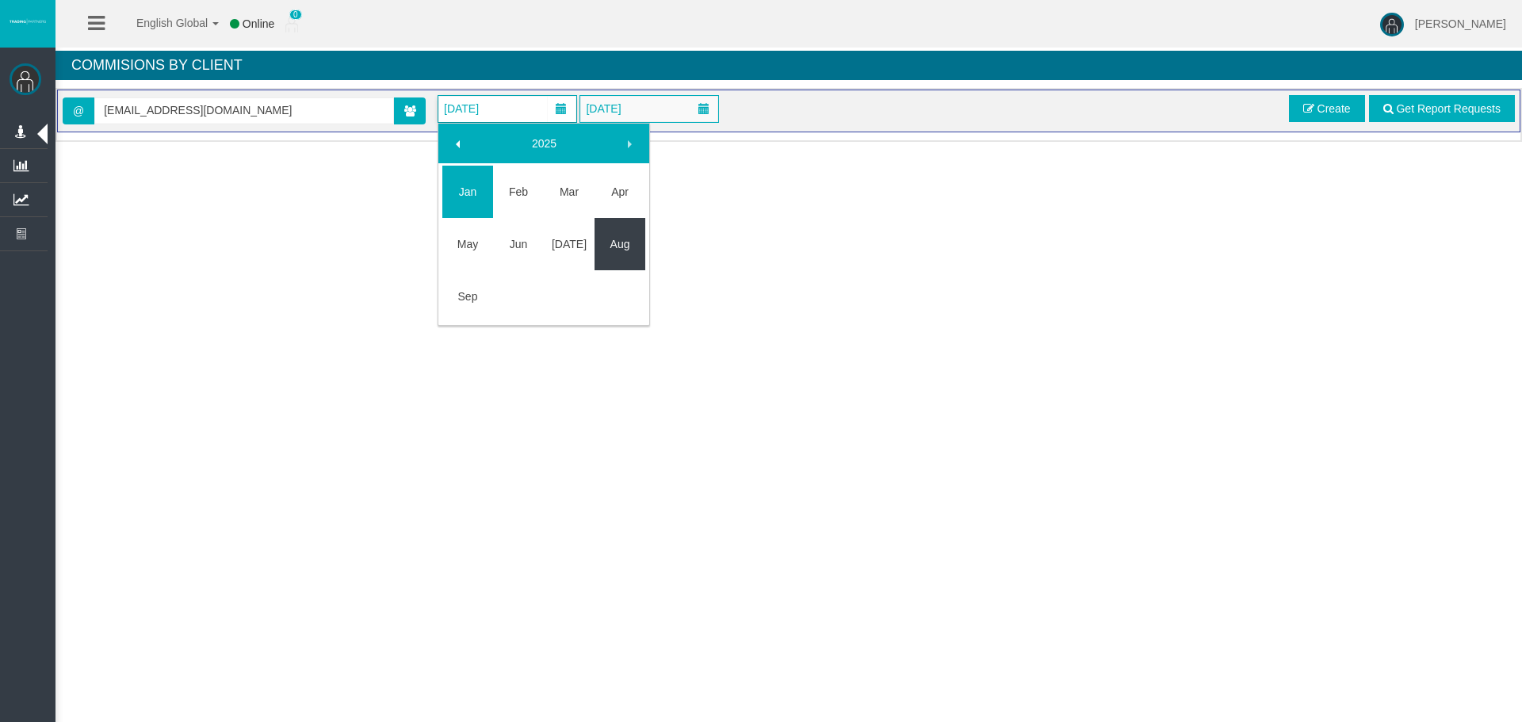
click at [618, 247] on link "Aug" at bounding box center [620, 244] width 51 height 29
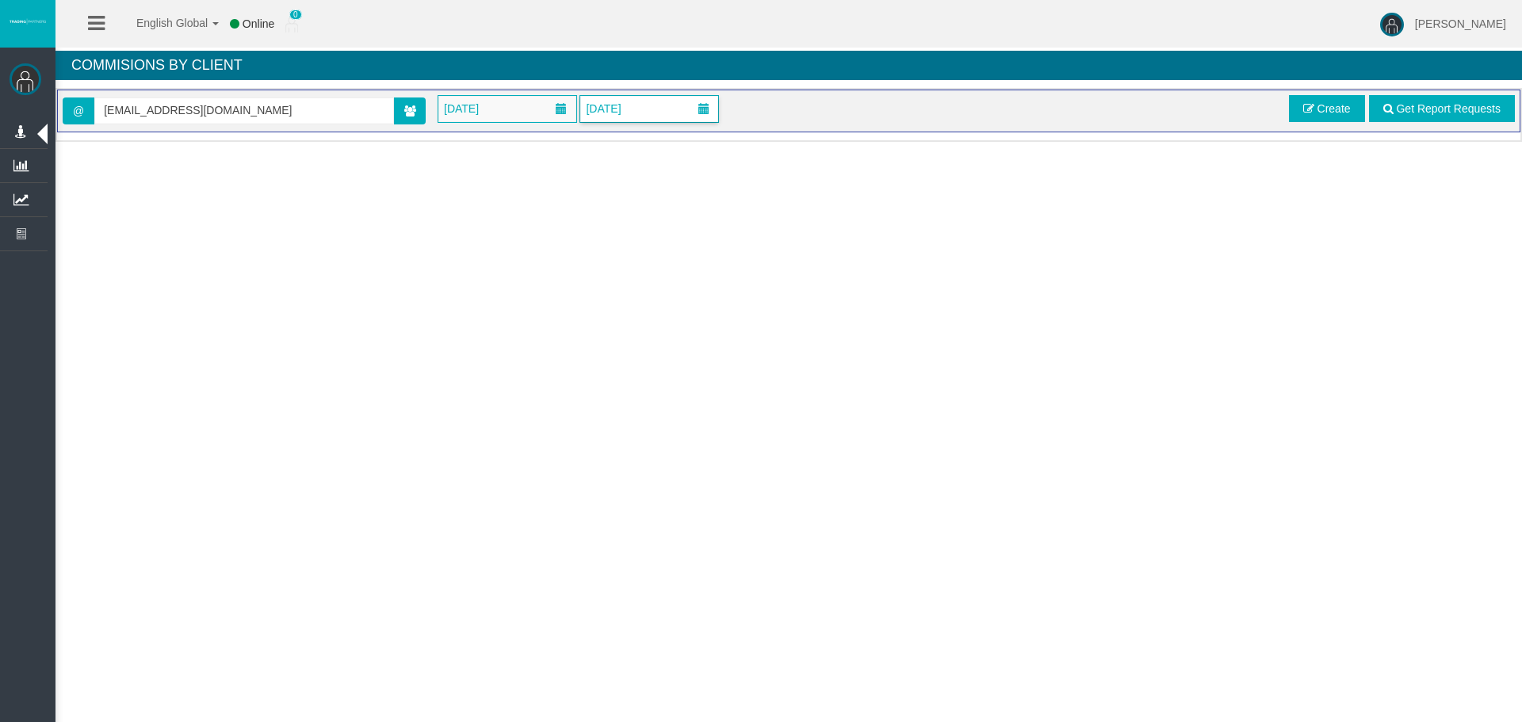
click at [614, 107] on span "[DATE]" at bounding box center [603, 109] width 44 height 22
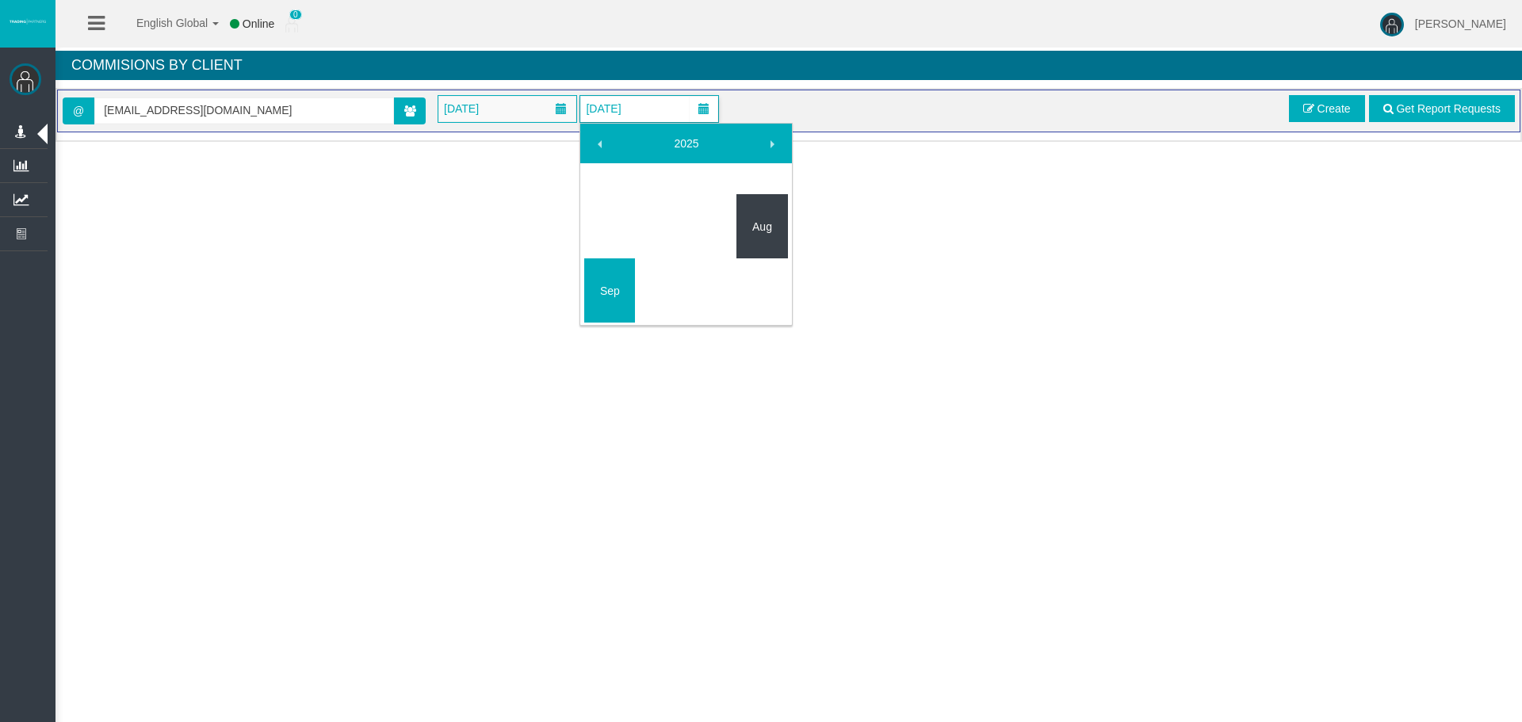
click at [756, 236] on link "Aug" at bounding box center [762, 226] width 51 height 29
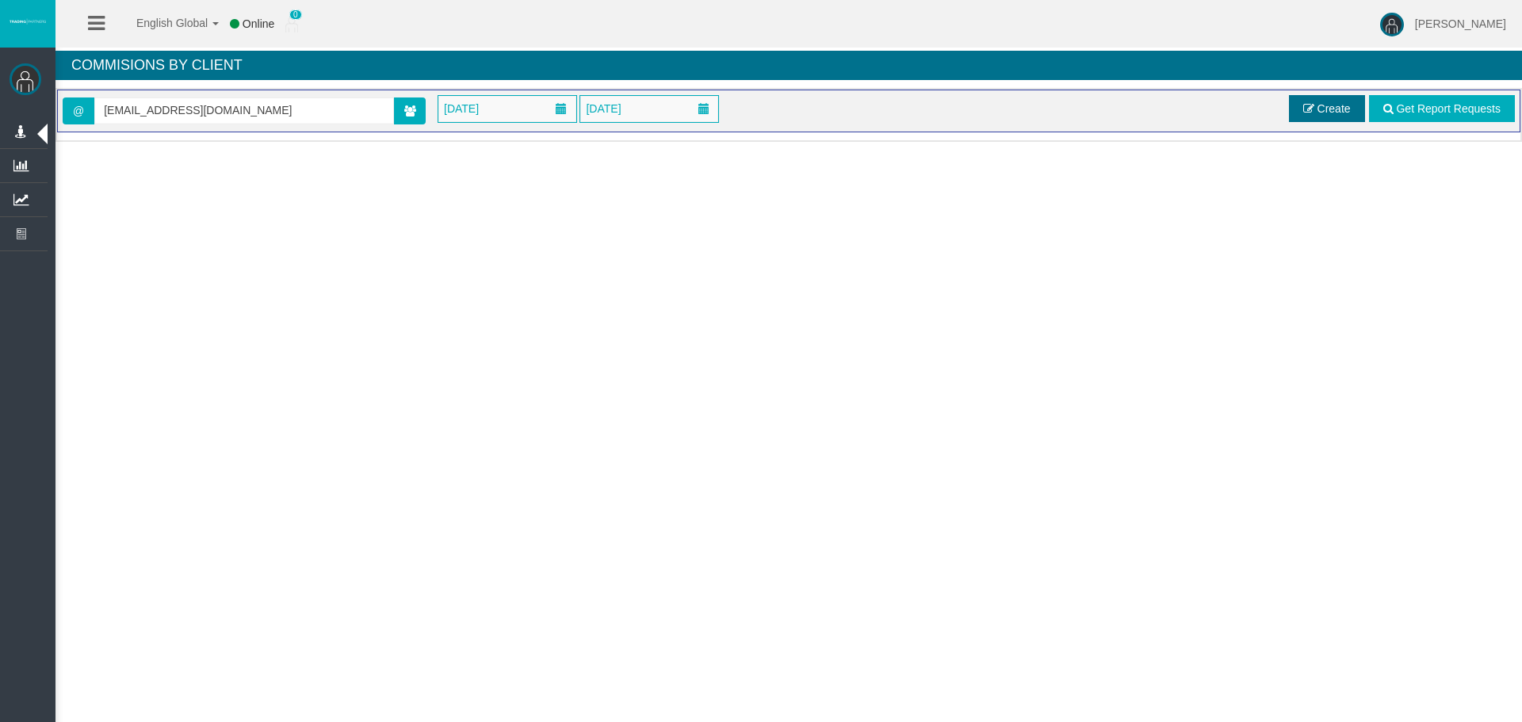
click at [1310, 106] on span at bounding box center [1308, 108] width 11 height 11
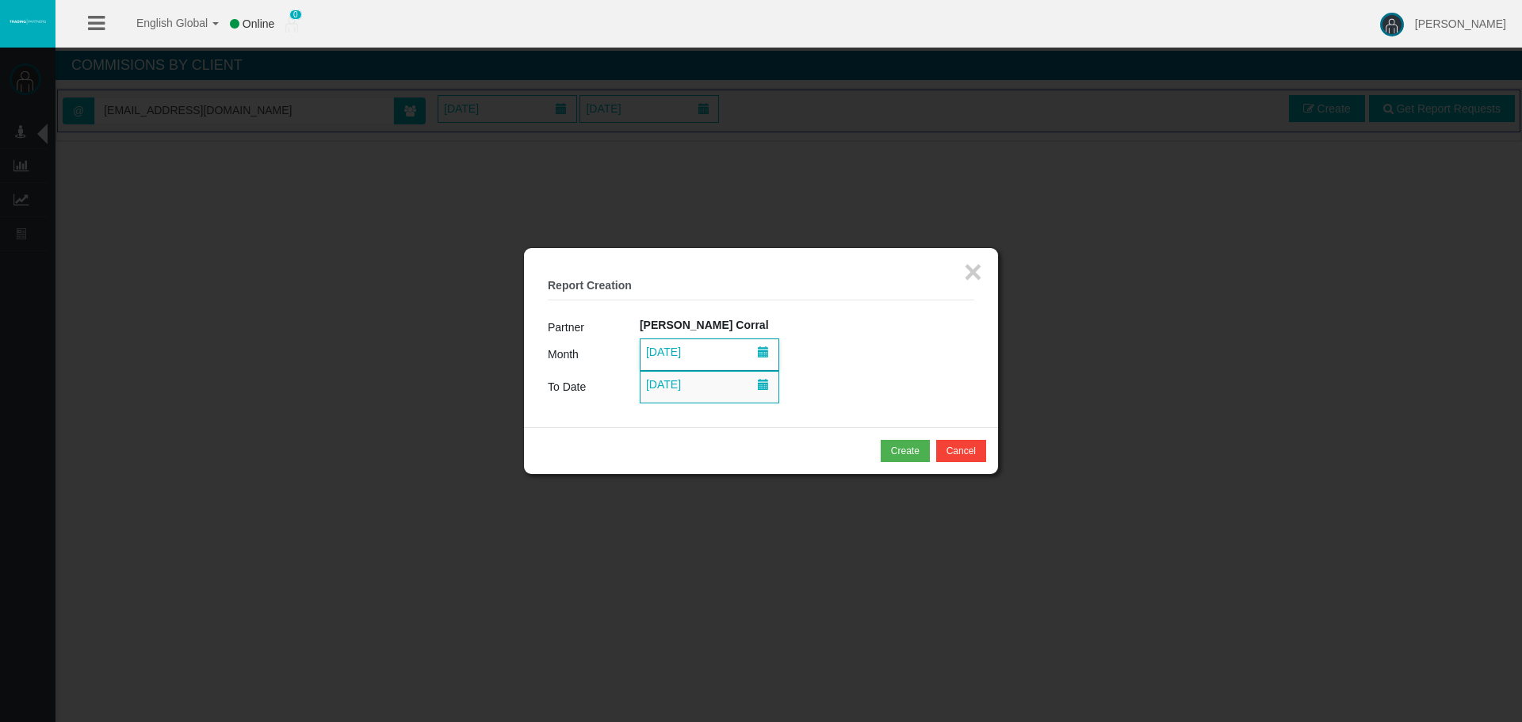
click at [746, 345] on span "[DATE]" at bounding box center [710, 354] width 138 height 31
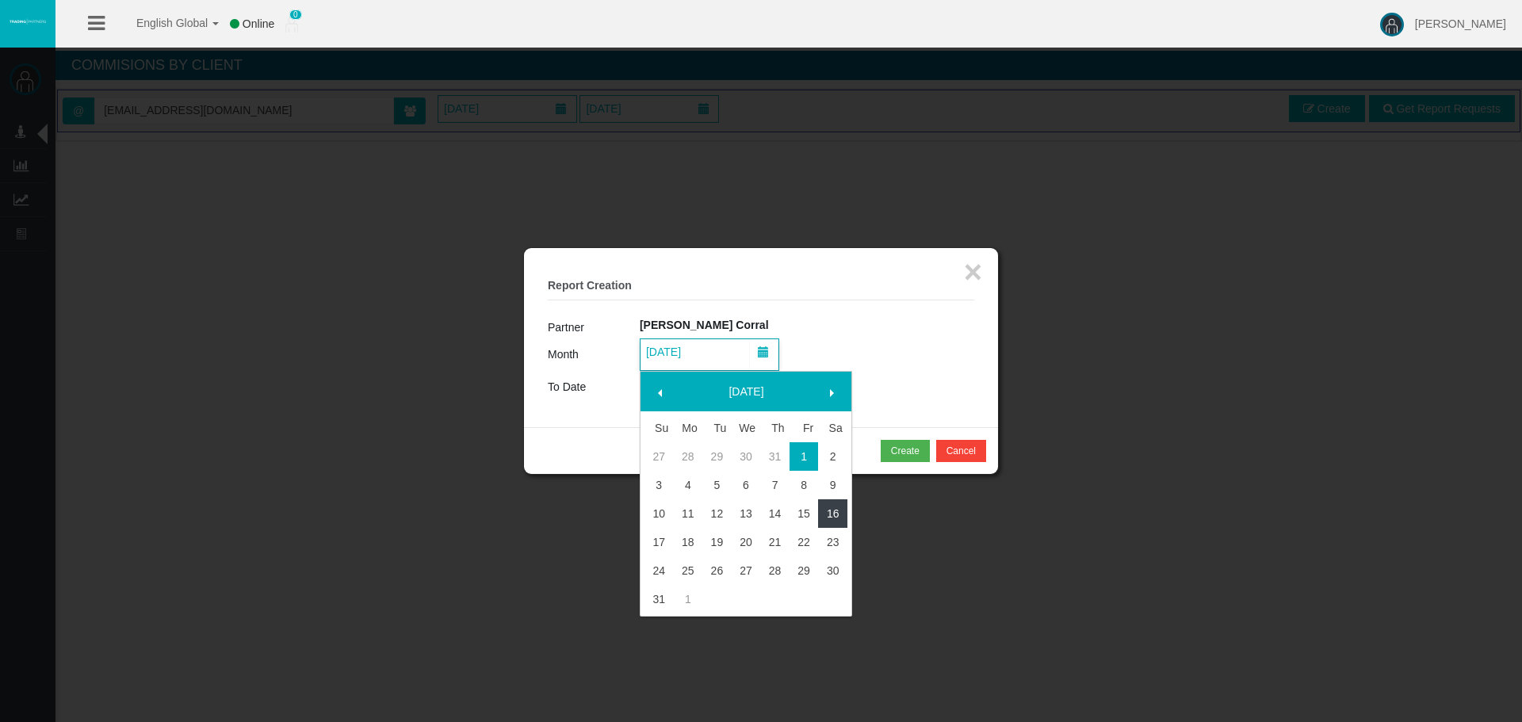
drag, startPoint x: 826, startPoint y: 517, endPoint x: 823, endPoint y: 412, distance: 104.7
click at [828, 511] on link "16" at bounding box center [832, 513] width 29 height 29
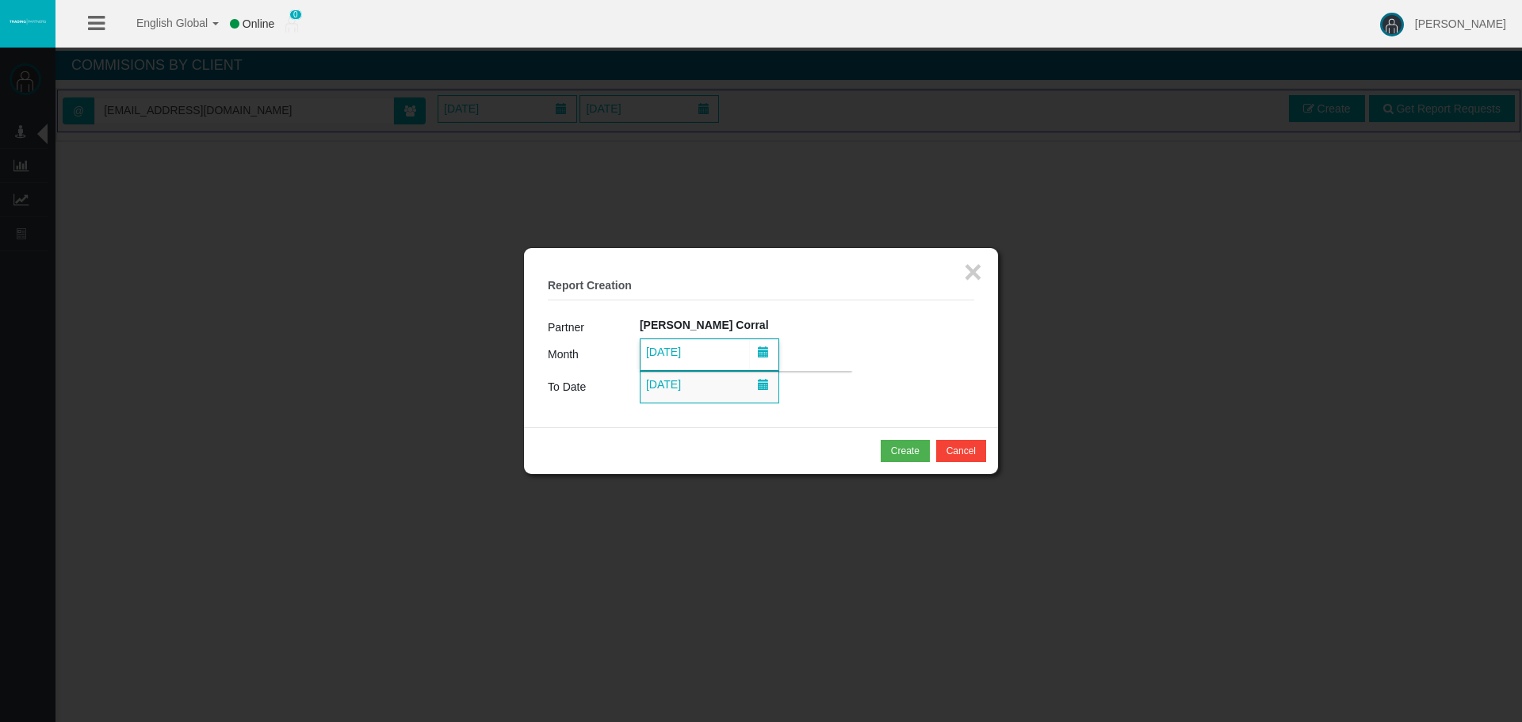
click at [821, 414] on div "× Report Creation Partner Alba Puerro Corral Month [DATE] To Date [DATE]" at bounding box center [761, 337] width 474 height 179
drag, startPoint x: 899, startPoint y: 438, endPoint x: 1281, endPoint y: 214, distance: 442.8
click at [899, 438] on div "Create Cancel" at bounding box center [761, 450] width 474 height 47
click at [908, 446] on div "Create" at bounding box center [905, 451] width 29 height 14
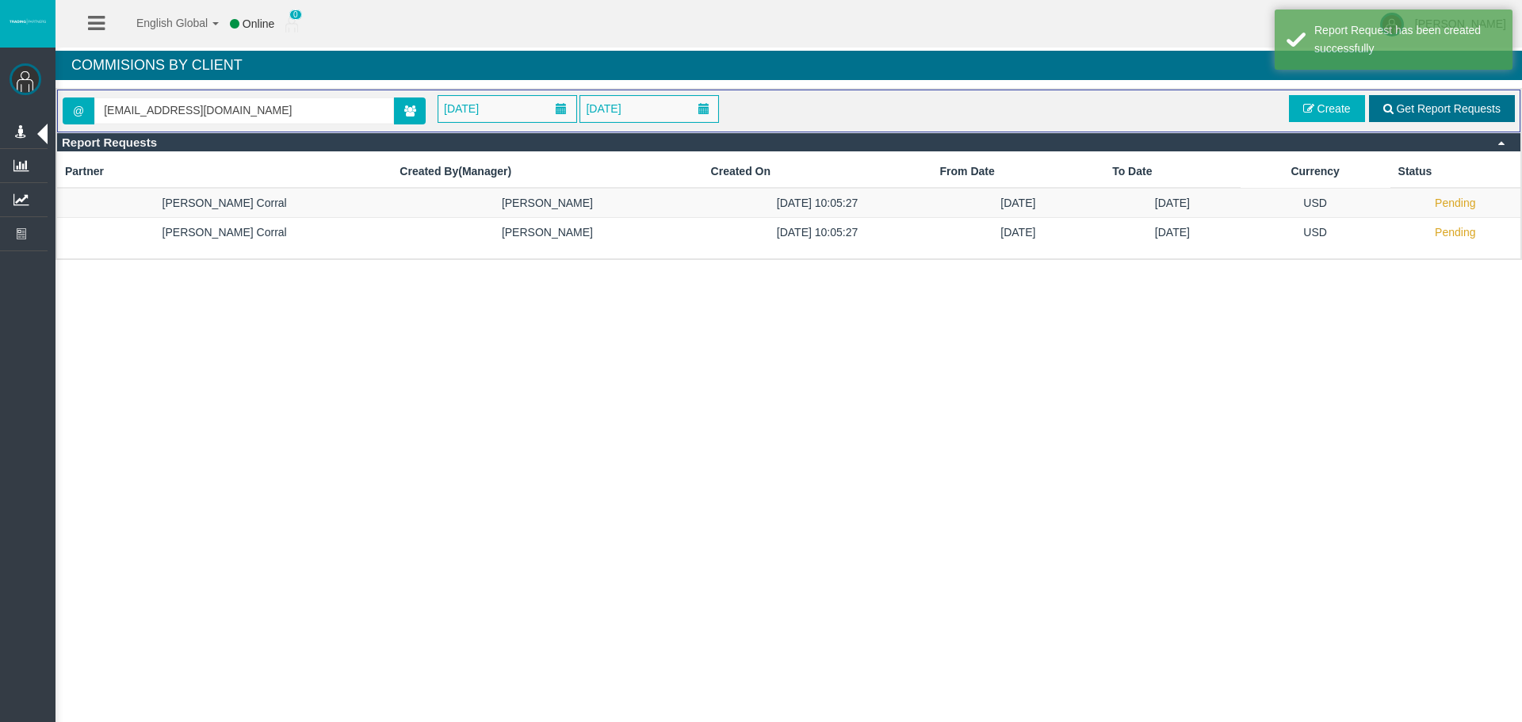
click at [1453, 111] on span "Get Report Requests" at bounding box center [1448, 108] width 105 height 13
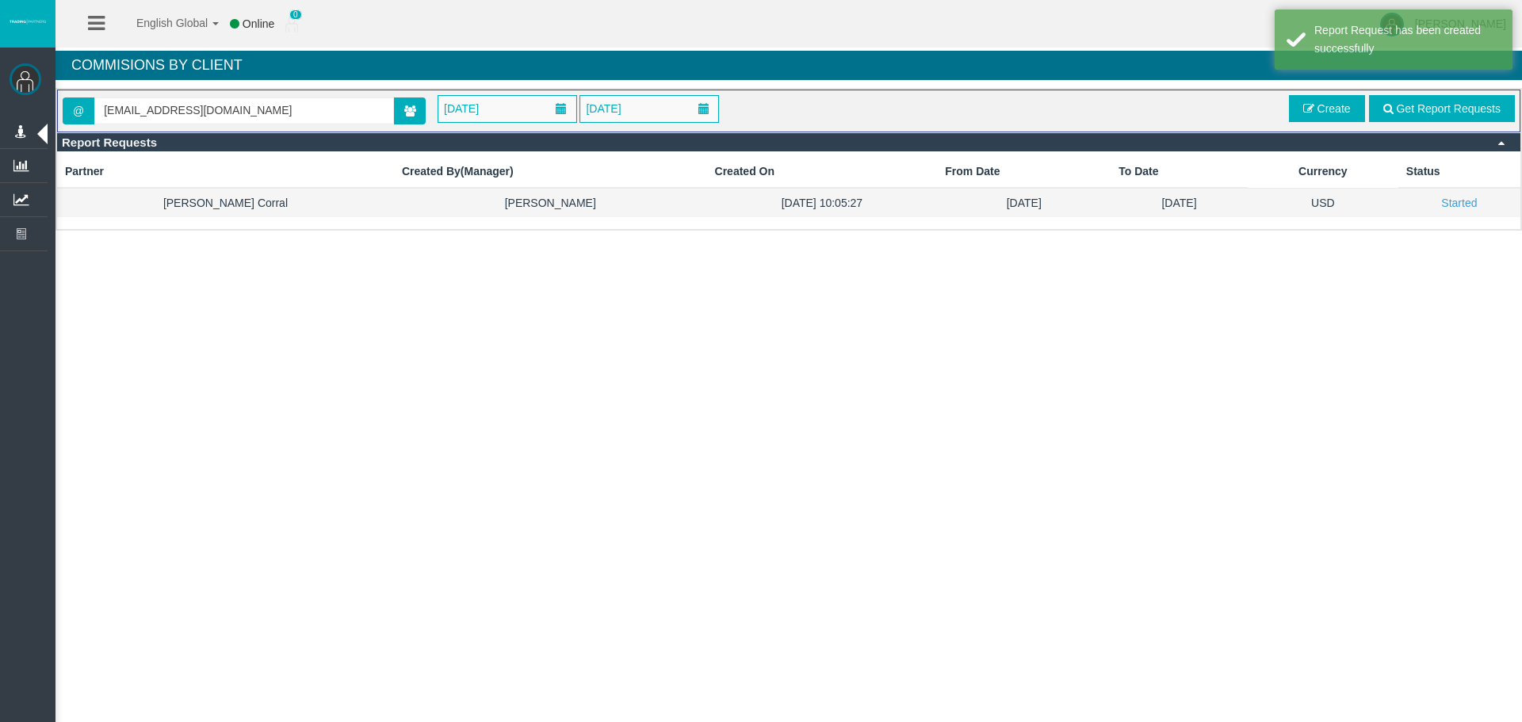
click at [1111, 203] on td "[DATE]" at bounding box center [1179, 202] width 137 height 29
click at [1440, 101] on link "Get Report Requests" at bounding box center [1442, 108] width 146 height 27
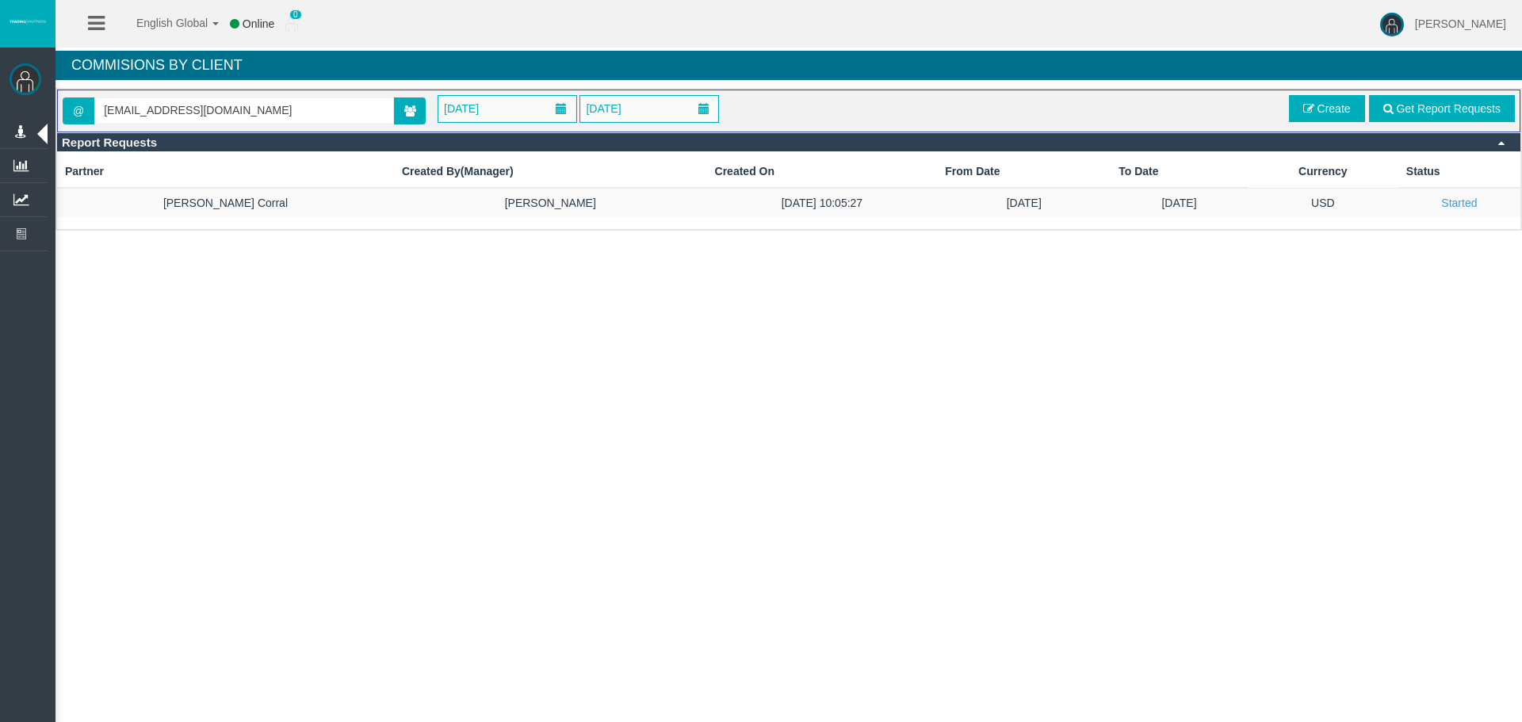
click at [1216, 207] on td "[DATE]" at bounding box center [1179, 202] width 137 height 29
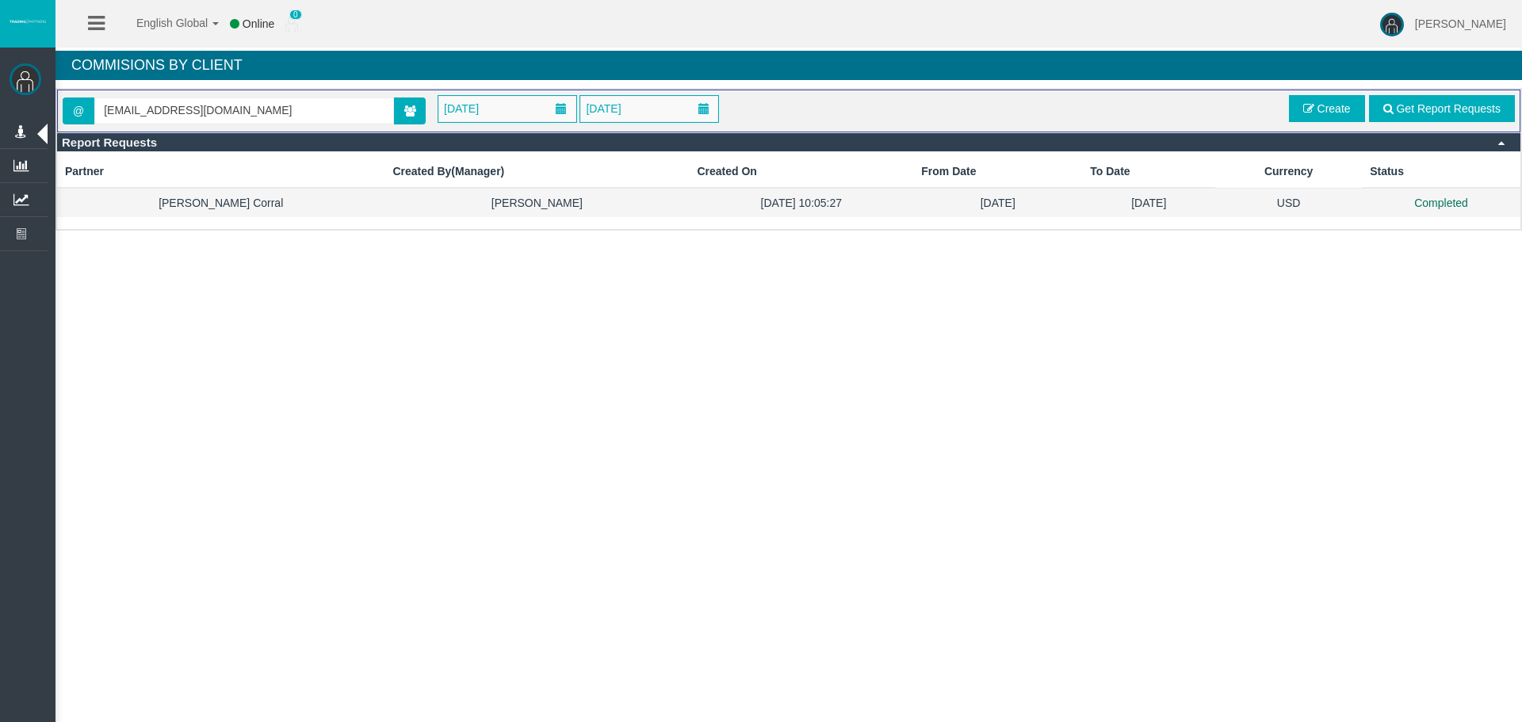
click at [1368, 216] on td "Completed" at bounding box center [1441, 202] width 159 height 29
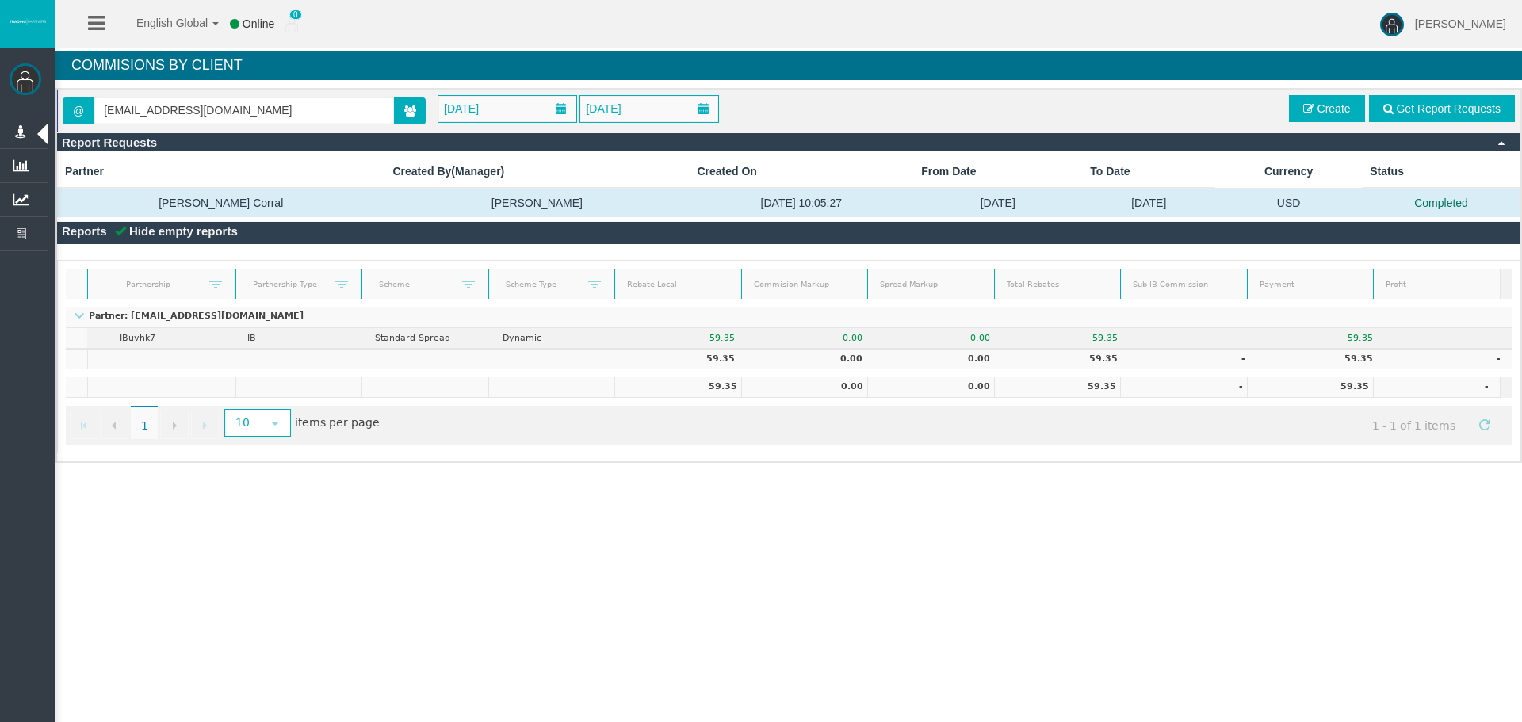
click at [962, 565] on div "English Global 简体中文 English Global 日本語 한국어 Online 0 [PERSON_NAME] Help Log Out …" at bounding box center [761, 361] width 1522 height 722
click at [826, 543] on div "English Global 简体中文 English Global 日本語 한국어 Online 0 [PERSON_NAME] Help Log Out …" at bounding box center [761, 361] width 1522 height 722
click at [1320, 123] on div "@ [EMAIL_ADDRESS][DOMAIN_NAME] [DATE] [DATE] Get Report Requests Create" at bounding box center [789, 111] width 1453 height 32
click at [1320, 122] on div "@ [EMAIL_ADDRESS][DOMAIN_NAME] [DATE] [DATE] Get Report Requests Create" at bounding box center [789, 111] width 1453 height 32
click at [1319, 110] on span "Create" at bounding box center [1334, 108] width 33 height 13
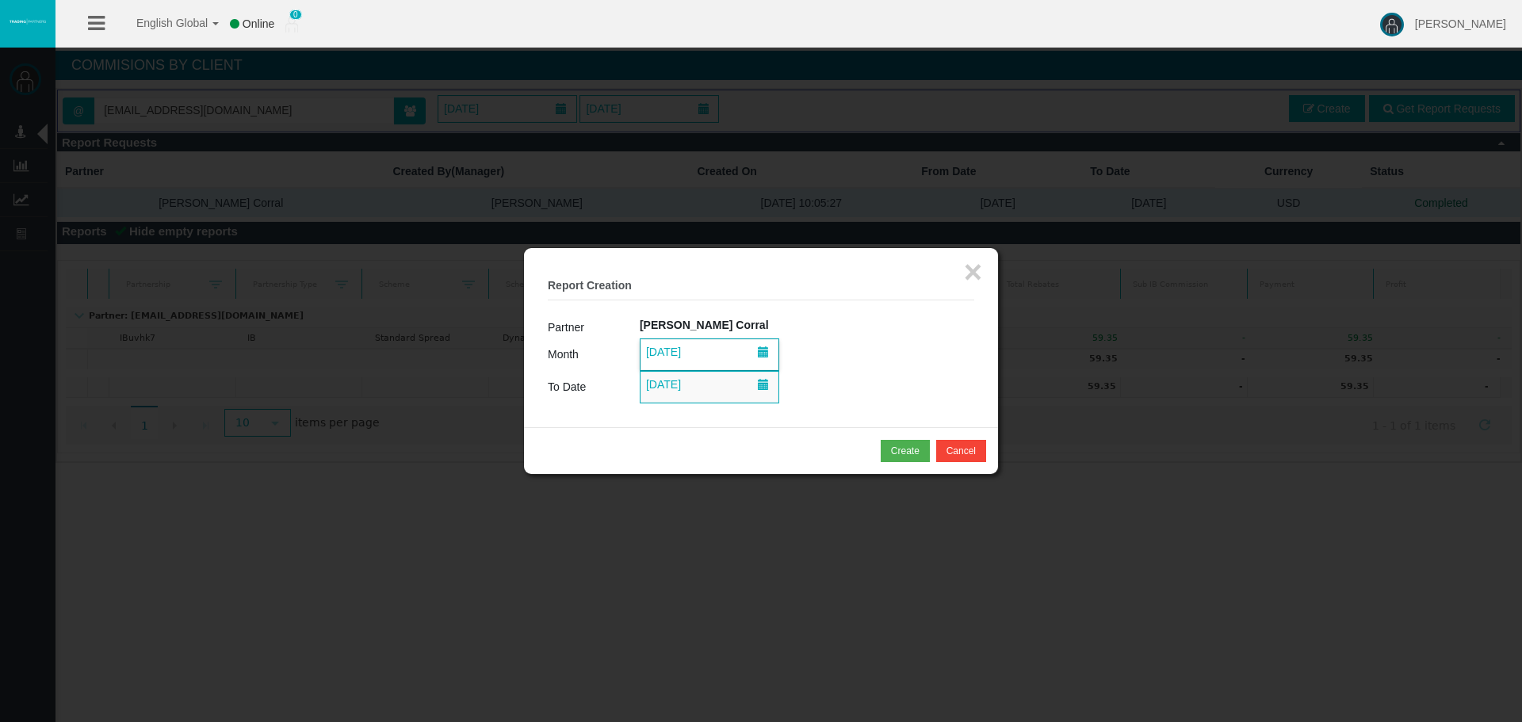
click at [739, 358] on span "[DATE]" at bounding box center [710, 354] width 138 height 31
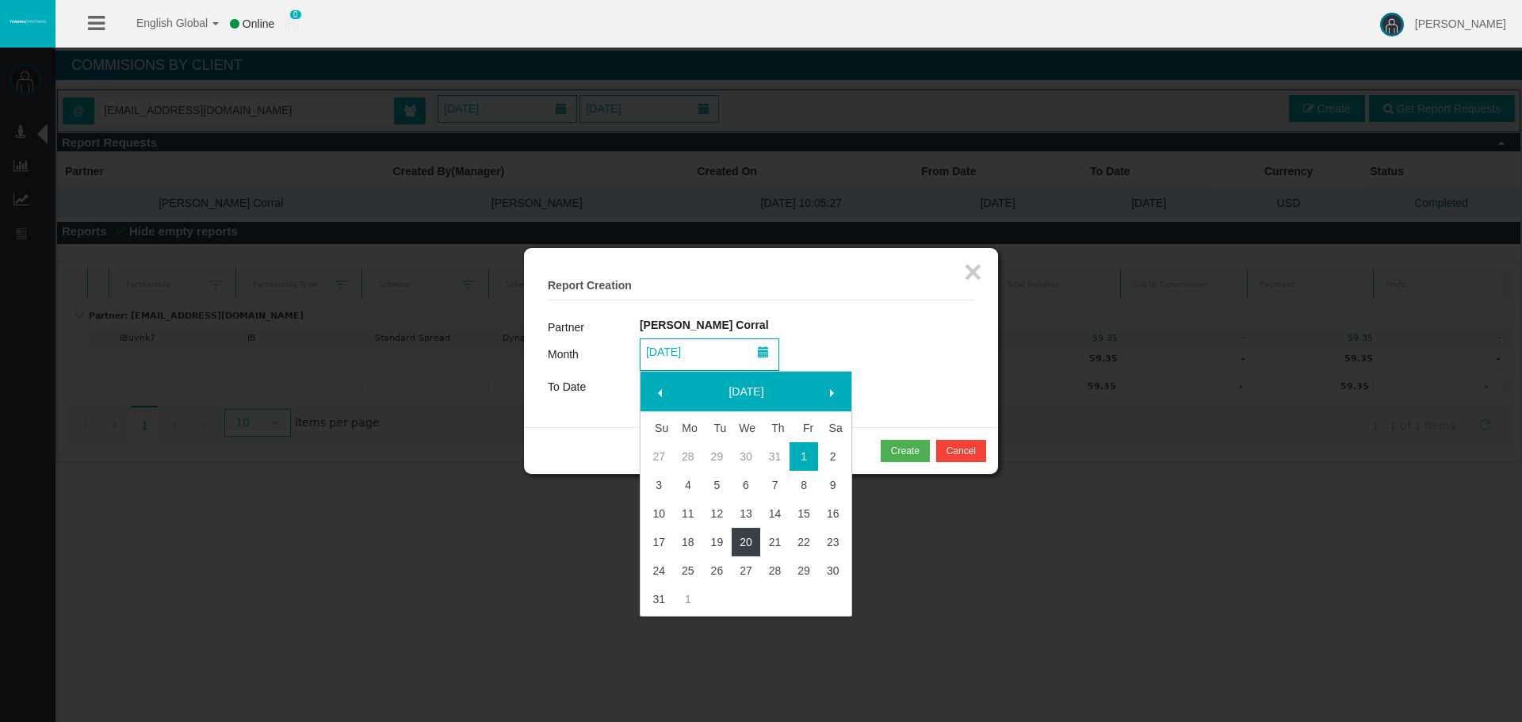
click at [735, 547] on link "20" at bounding box center [746, 542] width 29 height 29
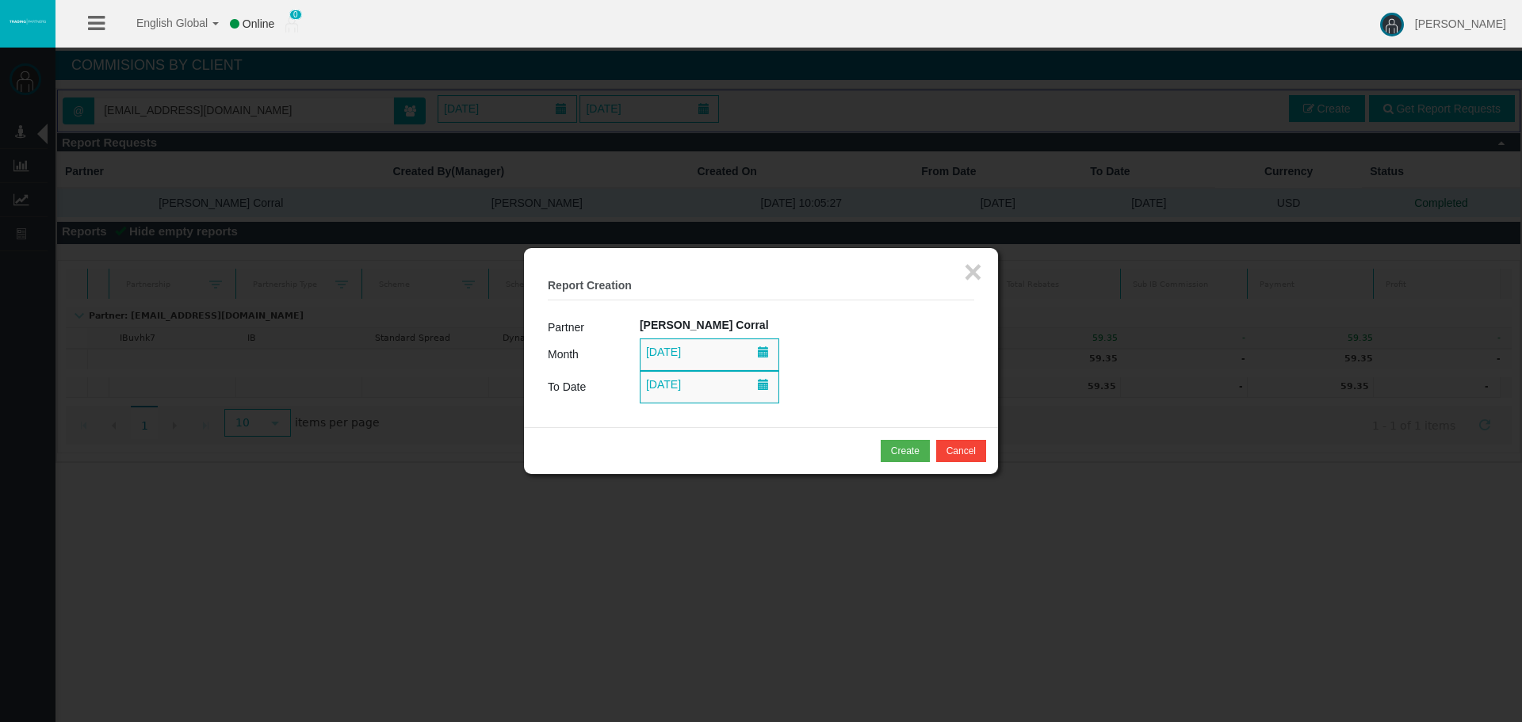
drag, startPoint x: 735, startPoint y: 547, endPoint x: 723, endPoint y: 539, distance: 14.3
click at [726, 545] on body "English Global 简体中文 English Global 日本語 한국어 Online 0 [PERSON_NAME] Help Log Out …" at bounding box center [761, 361] width 1522 height 722
click at [686, 361] on span "[DATE]" at bounding box center [663, 352] width 44 height 22
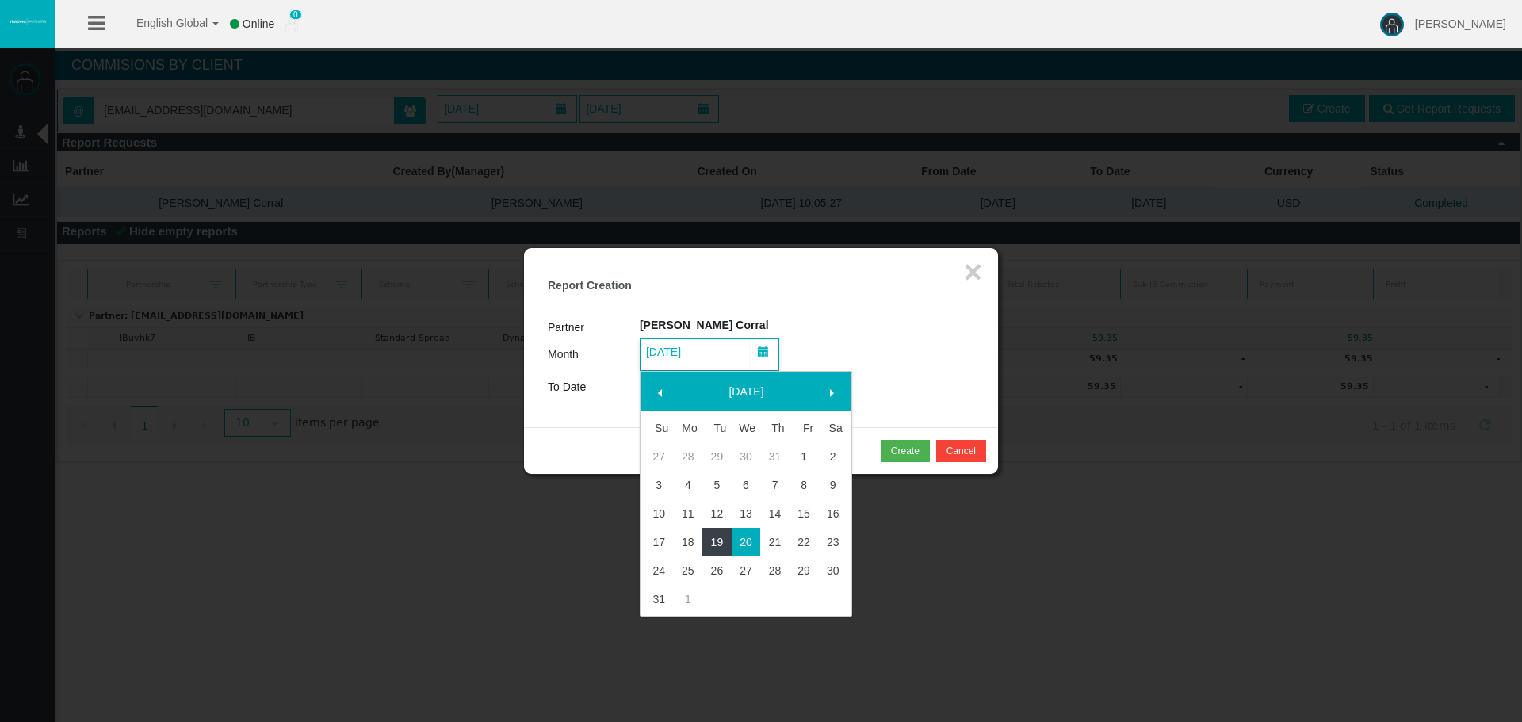
click at [722, 536] on link "19" at bounding box center [716, 542] width 29 height 29
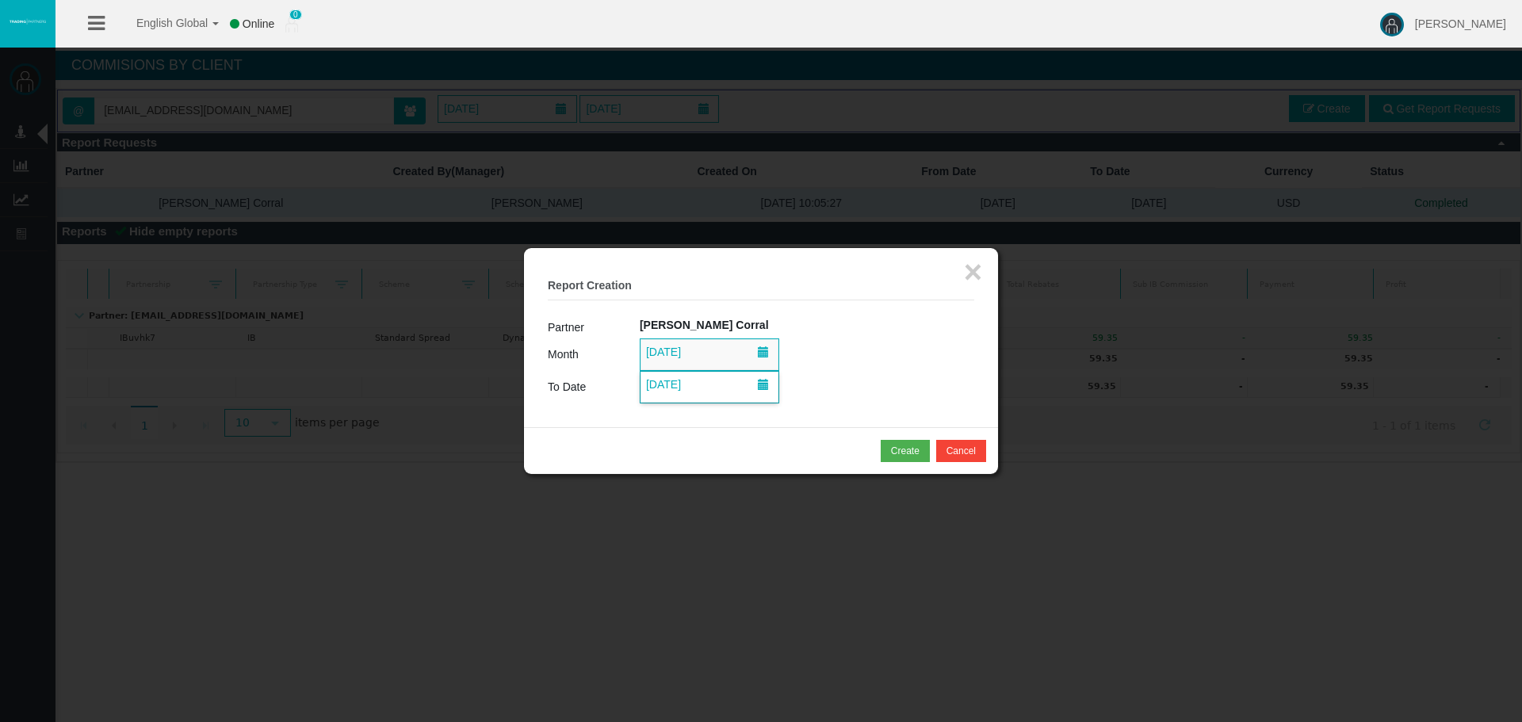
click at [686, 385] on span "[DATE]" at bounding box center [663, 384] width 44 height 22
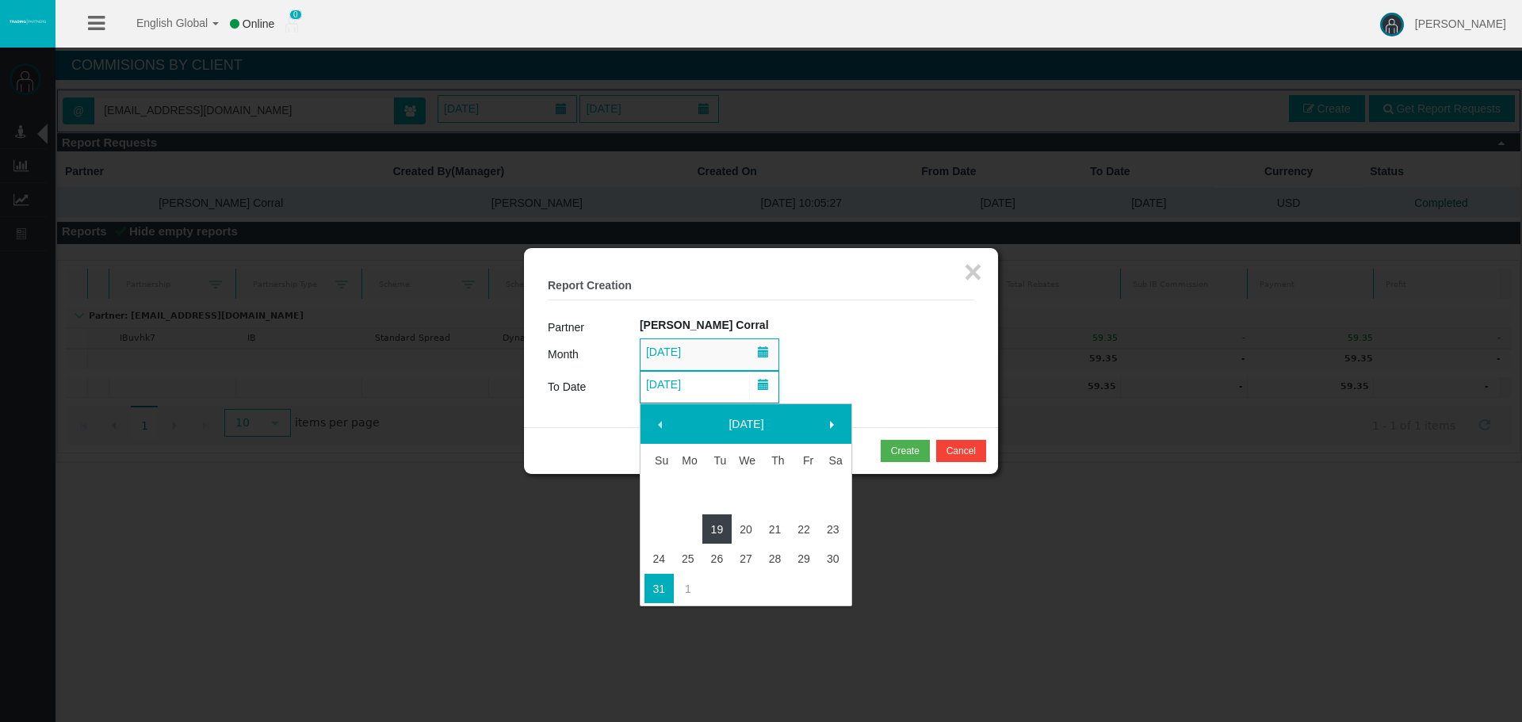
click at [716, 526] on link "19" at bounding box center [716, 529] width 29 height 29
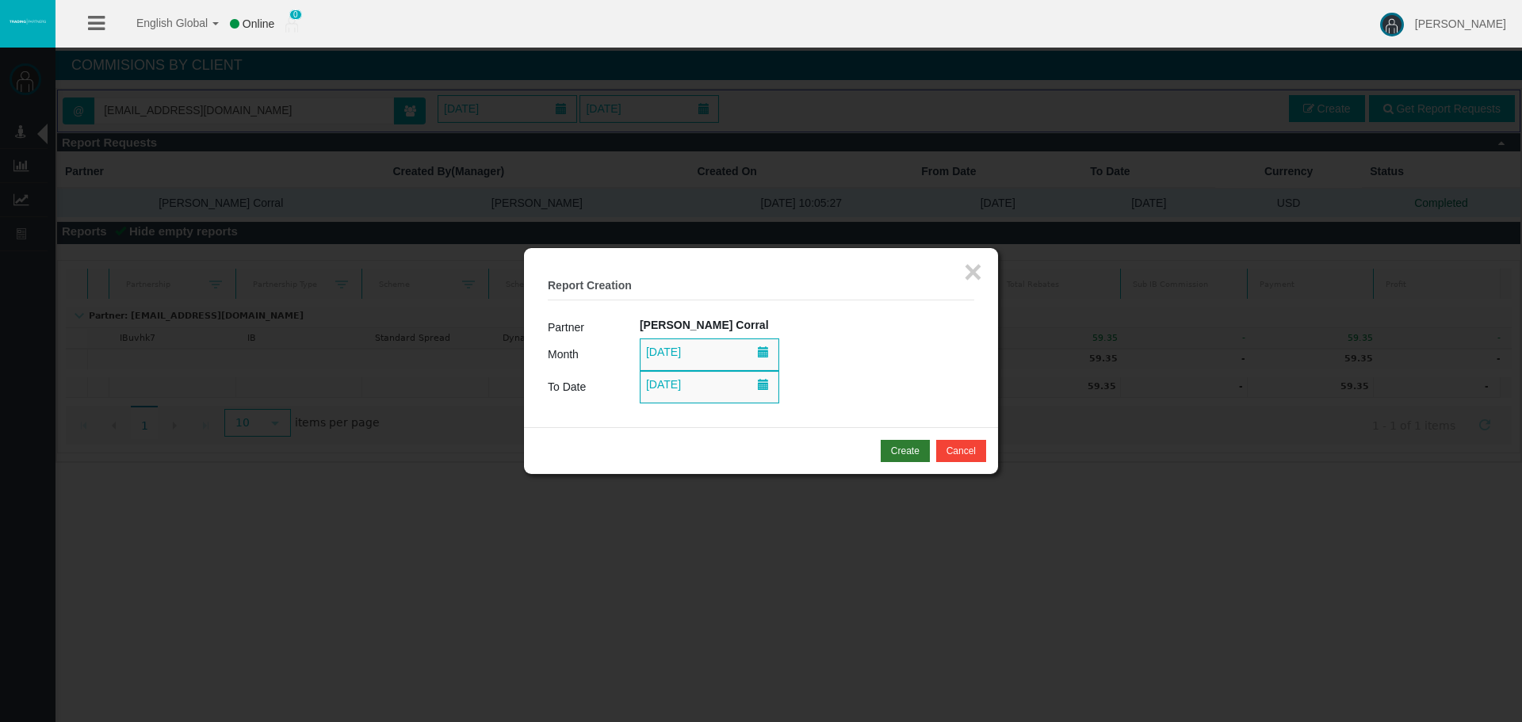
drag, startPoint x: 875, startPoint y: 383, endPoint x: 883, endPoint y: 439, distance: 56.8
click at [875, 394] on td "[DATE]" at bounding box center [807, 387] width 335 height 33
click at [896, 446] on div "Create" at bounding box center [905, 451] width 29 height 14
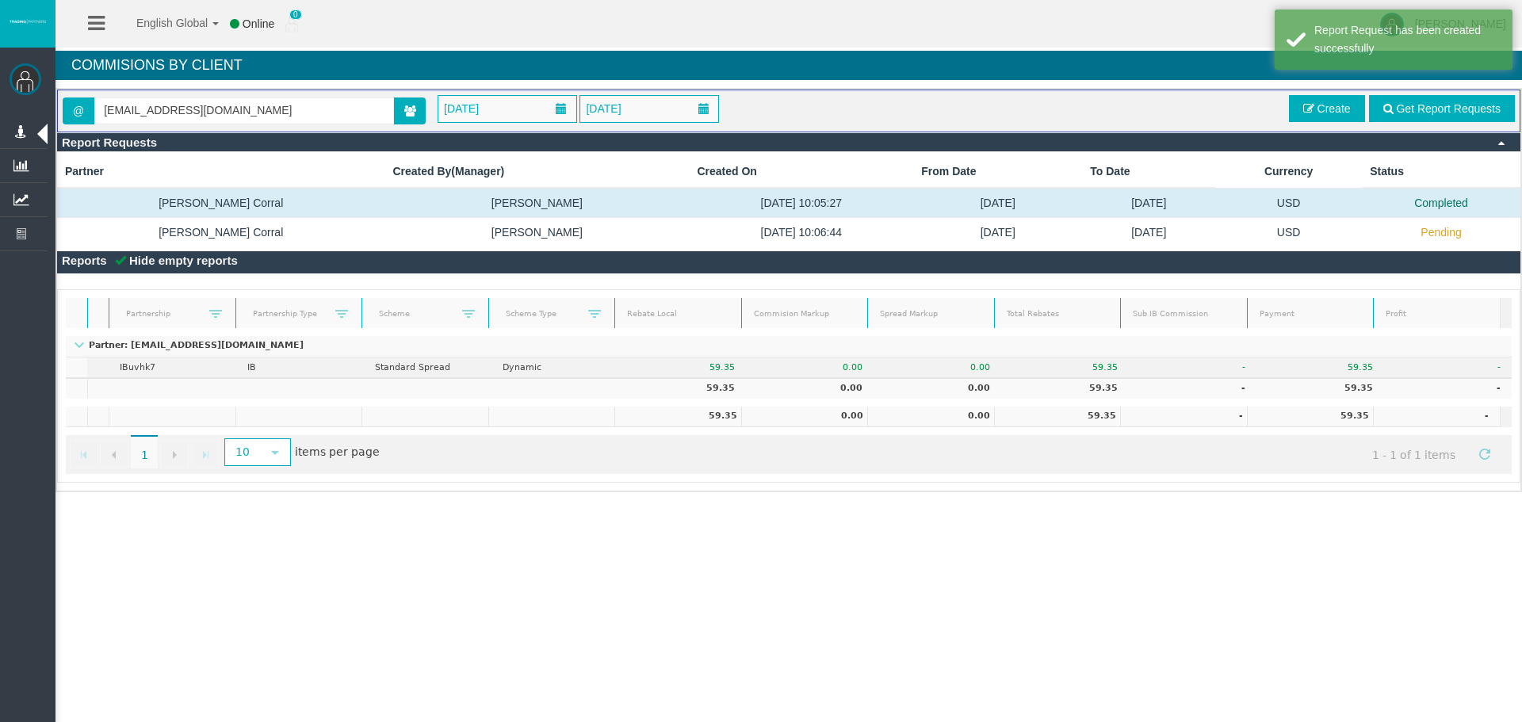
click at [1416, 129] on div "@ [EMAIL_ADDRESS][DOMAIN_NAME] [DATE] [DATE] Get Report Requests Create" at bounding box center [789, 111] width 1464 height 43
drag, startPoint x: 1422, startPoint y: 118, endPoint x: 1425, endPoint y: 136, distance: 18.5
click at [1422, 117] on link "Get Report Requests" at bounding box center [1442, 108] width 146 height 27
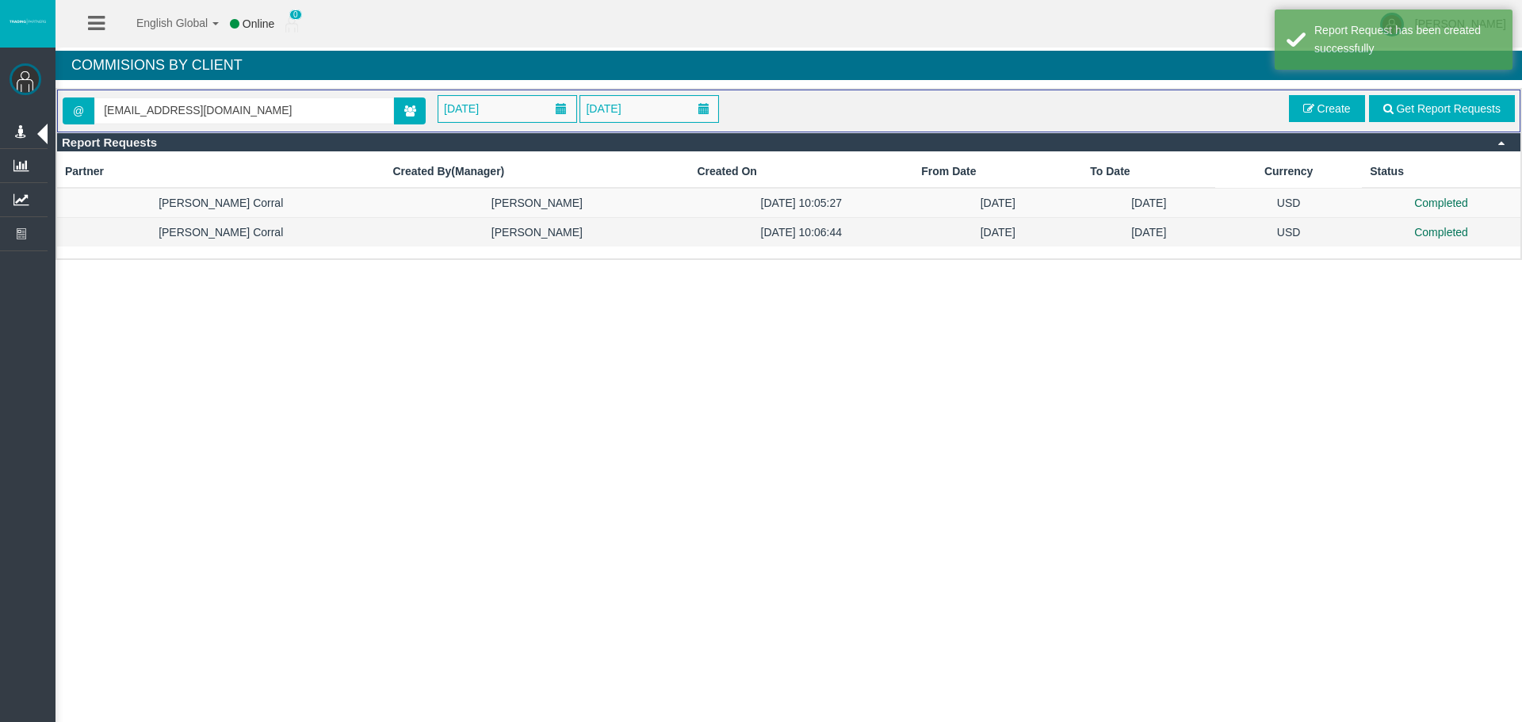
click at [1215, 232] on td "USD" at bounding box center [1288, 232] width 147 height 29
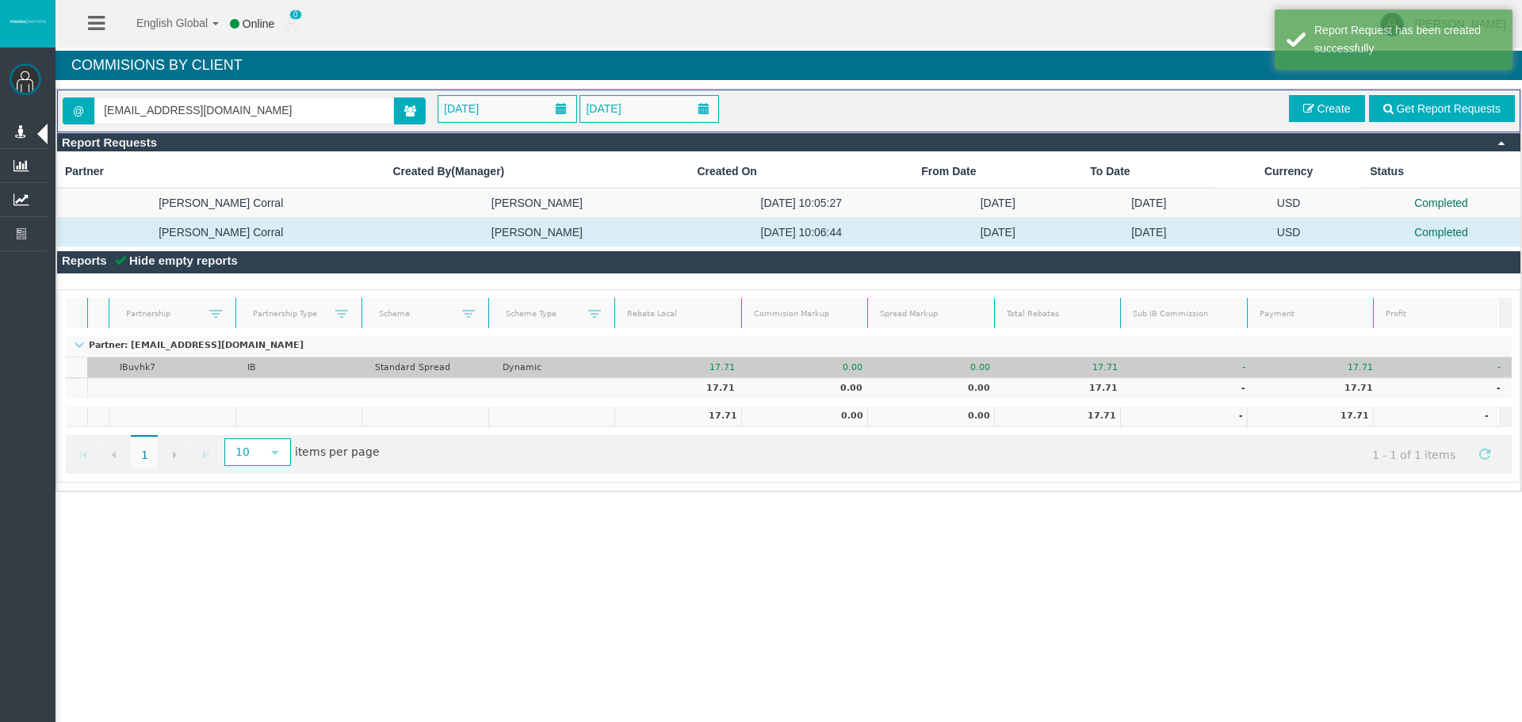
click at [1136, 360] on td "-" at bounding box center [1193, 368] width 128 height 21
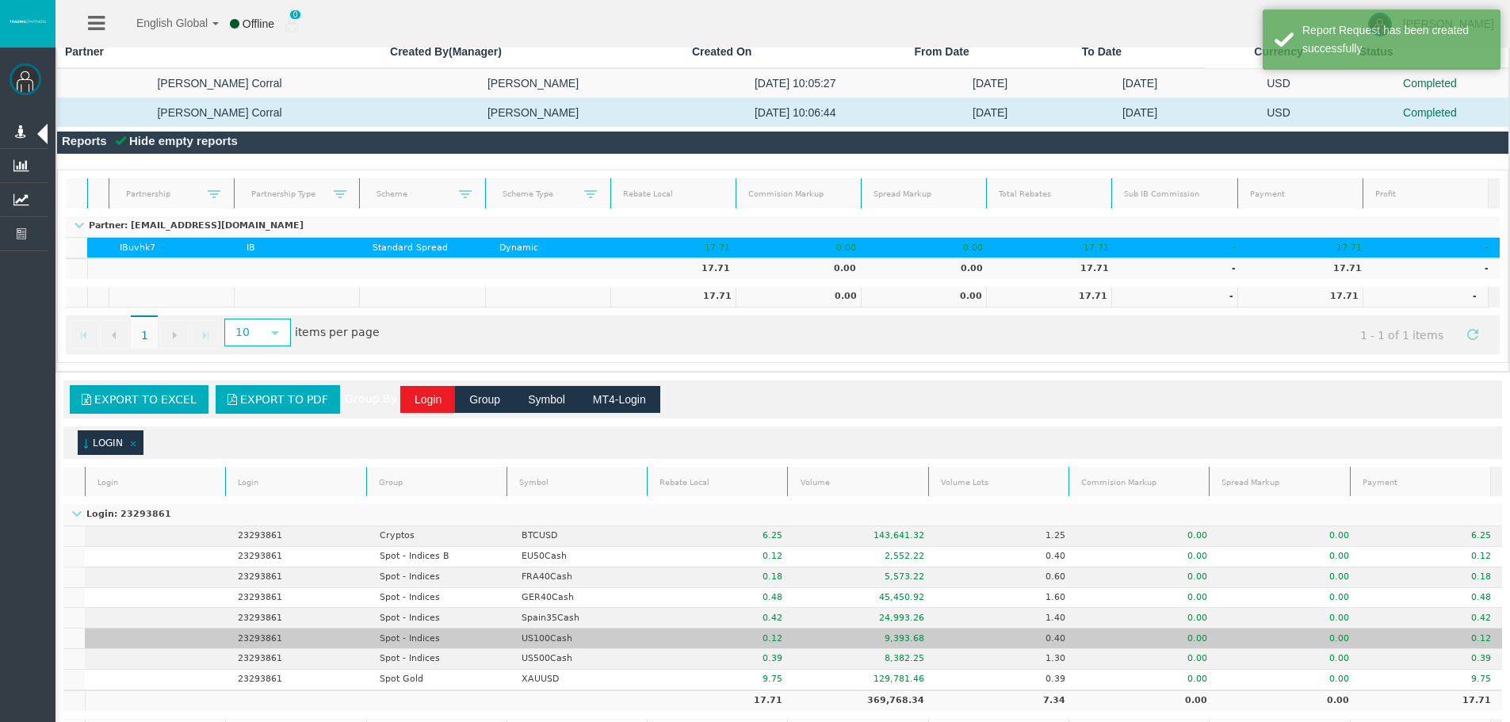
scroll to position [212, 0]
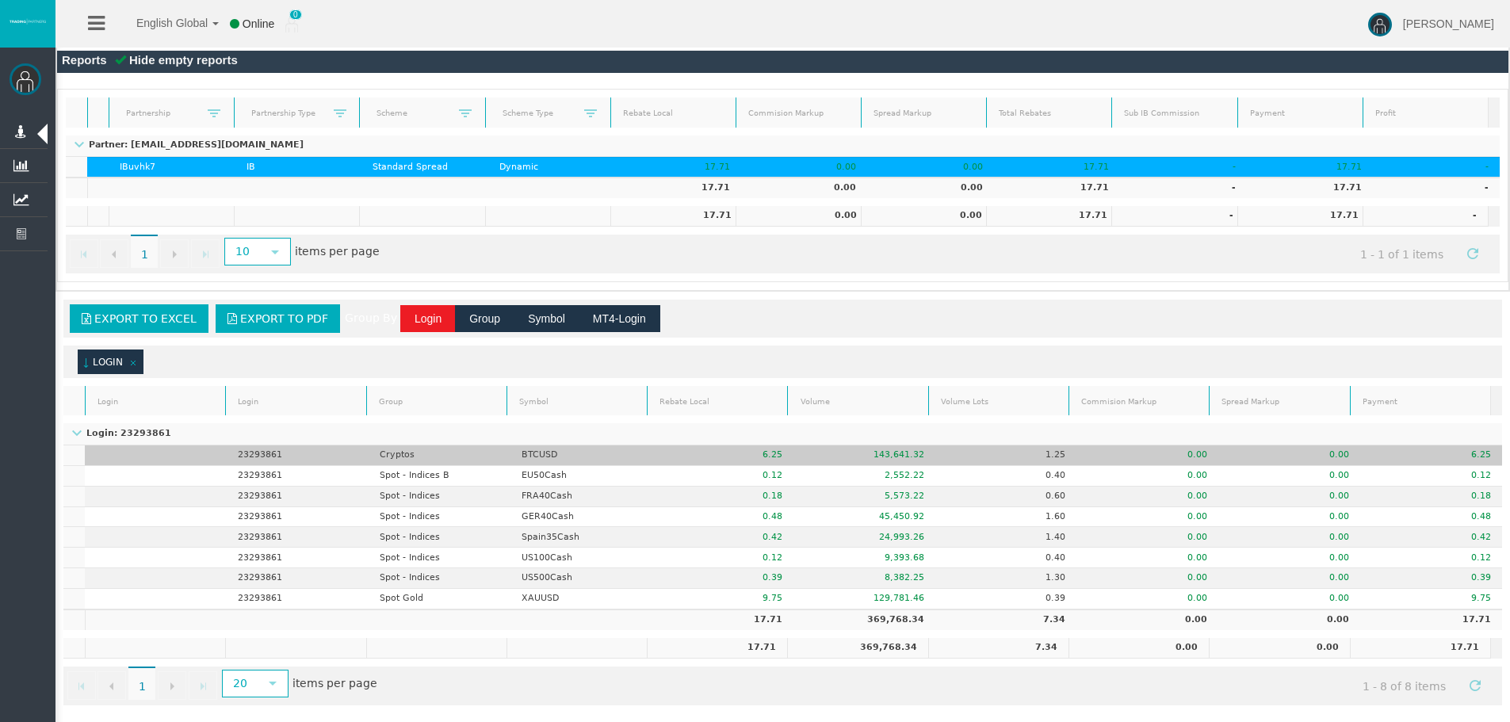
click at [266, 453] on td "23293861" at bounding box center [298, 456] width 142 height 21
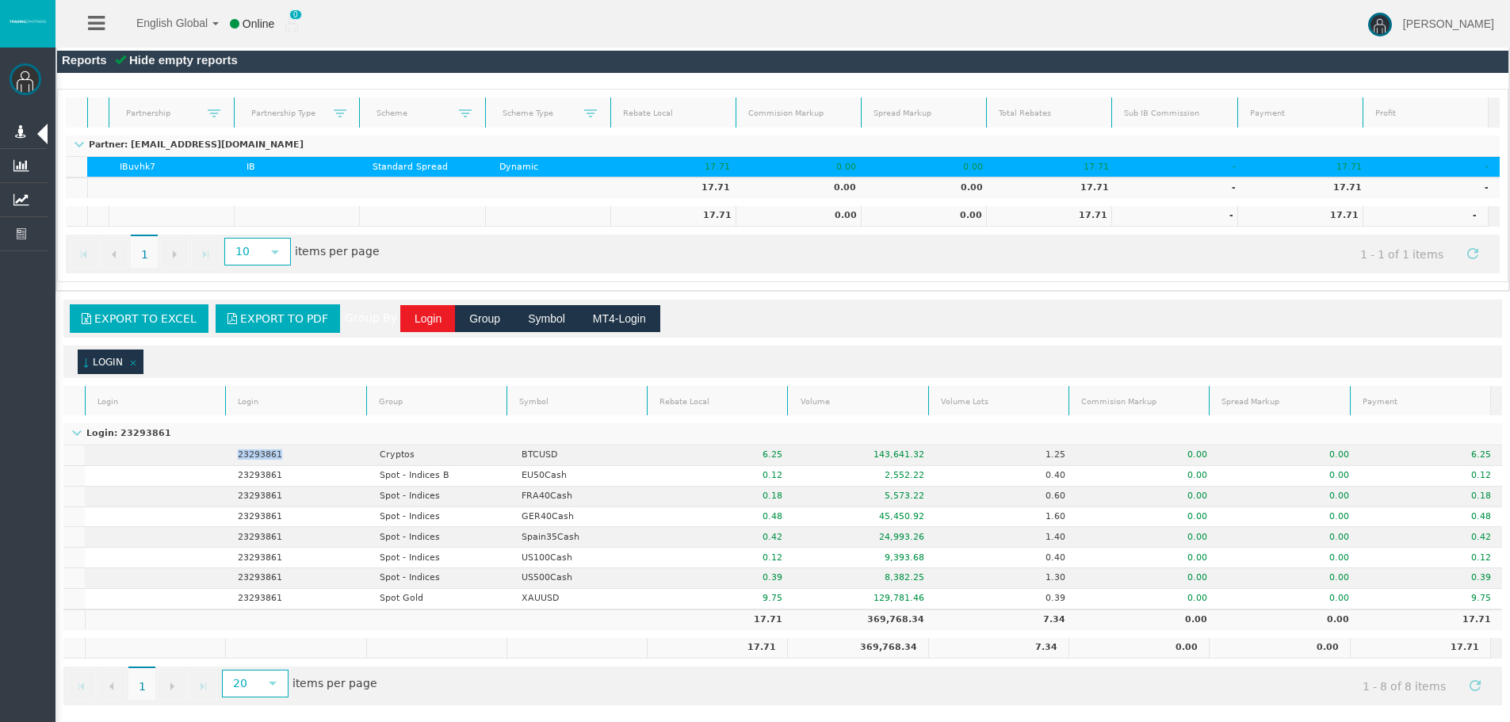
copy td "23293861"
